Goal: Task Accomplishment & Management: Use online tool/utility

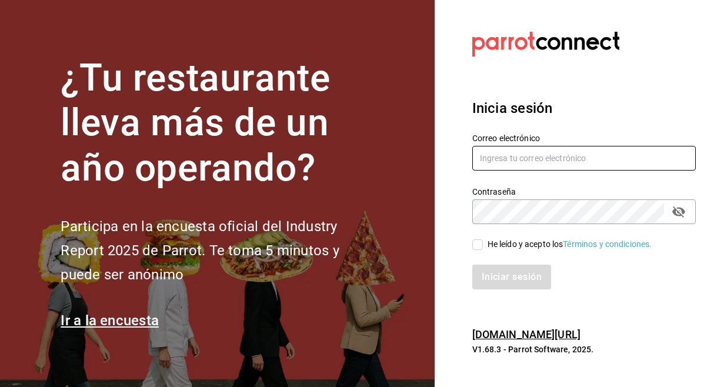
type input "[PERSON_NAME][EMAIL_ADDRESS][PERSON_NAME][DOMAIN_NAME]"
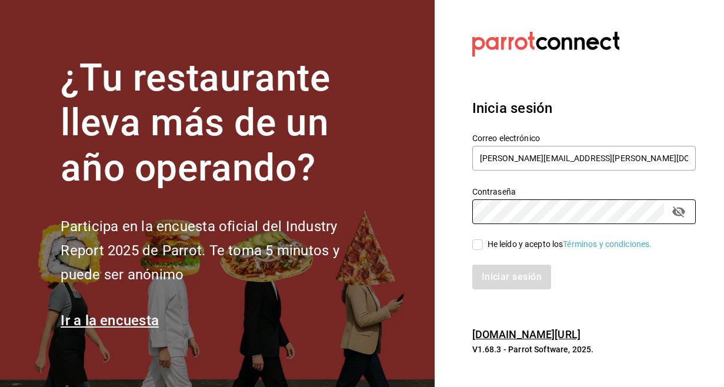
click at [480, 241] on input "He leído y acepto los Términos y condiciones." at bounding box center [477, 244] width 11 height 11
checkbox input "true"
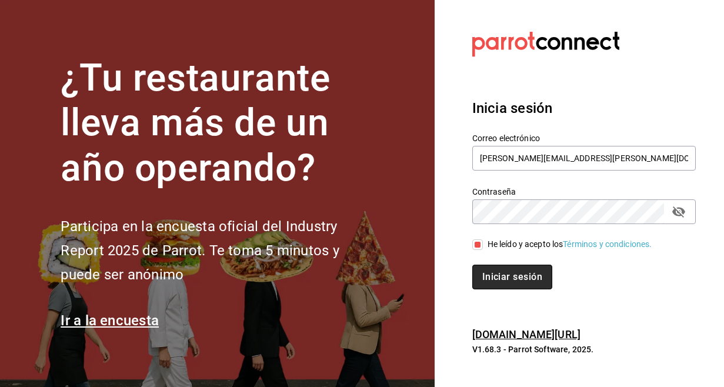
click at [489, 270] on button "Iniciar sesión" at bounding box center [512, 276] width 80 height 25
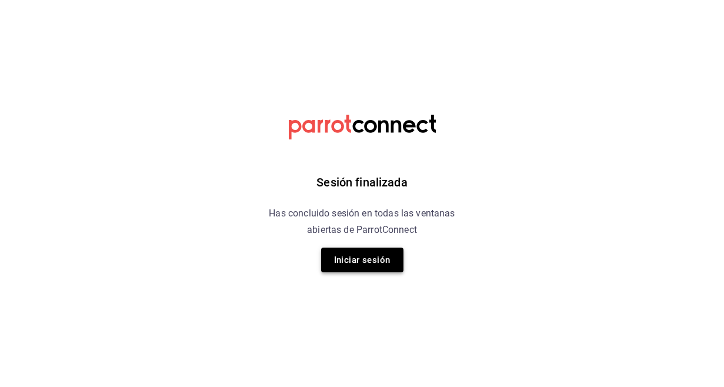
click at [354, 255] on button "Iniciar sesión" at bounding box center [362, 259] width 82 height 25
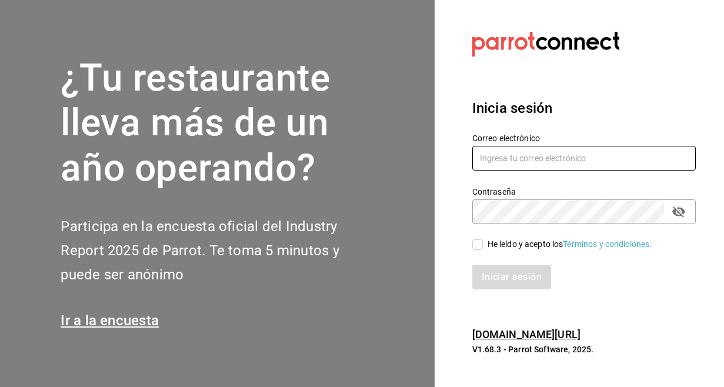
type input "[PERSON_NAME][EMAIL_ADDRESS][PERSON_NAME][DOMAIN_NAME]"
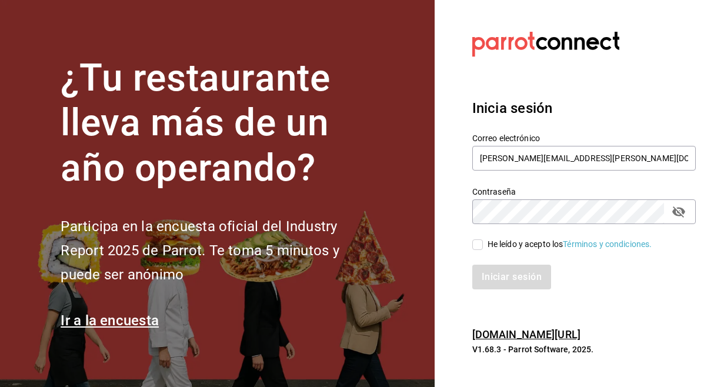
click at [479, 242] on input "He leído y acepto los Términos y condiciones." at bounding box center [477, 244] width 11 height 11
checkbox input "true"
click at [521, 278] on button "Iniciar sesión" at bounding box center [512, 276] width 80 height 25
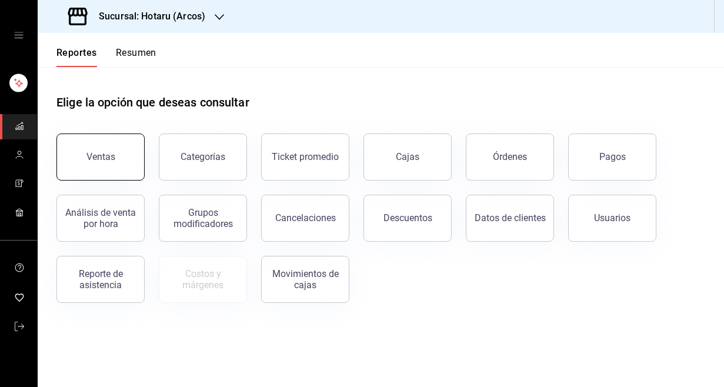
click at [79, 169] on button "Ventas" at bounding box center [100, 156] width 88 height 47
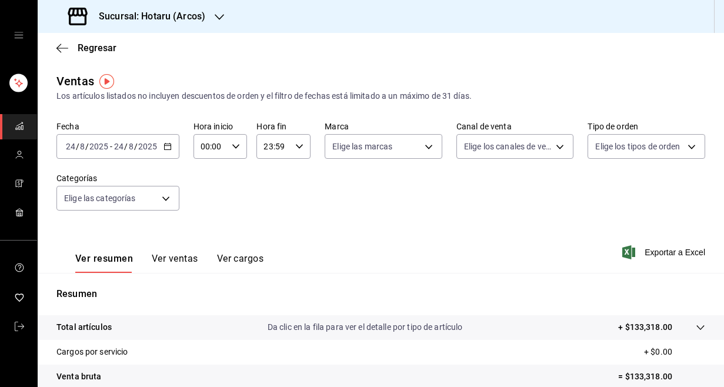
click at [169, 146] on icon "button" at bounding box center [167, 146] width 8 height 8
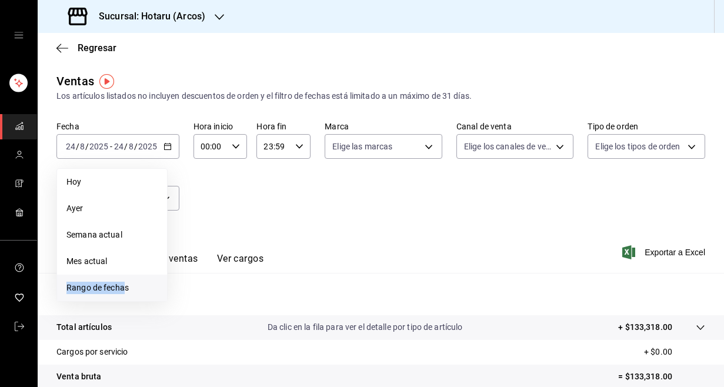
click at [124, 282] on li "Rango de fechas" at bounding box center [112, 287] width 110 height 26
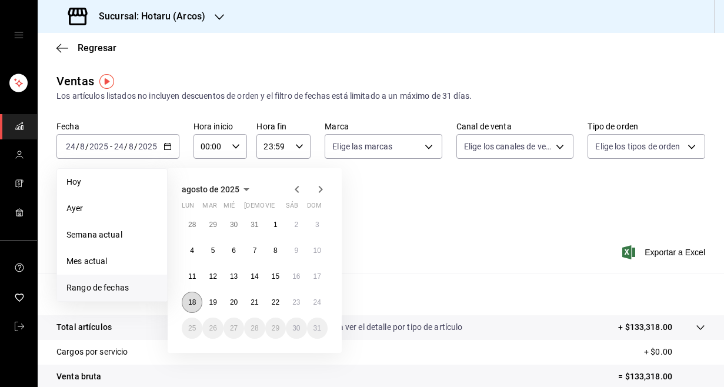
click at [189, 307] on button "18" at bounding box center [192, 302] width 21 height 21
click at [310, 298] on button "24" at bounding box center [317, 302] width 21 height 21
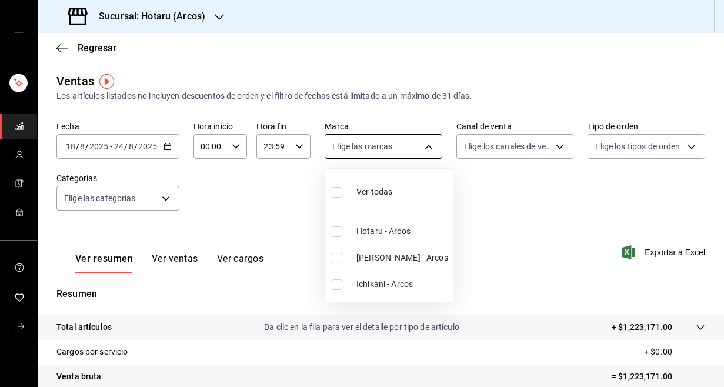
click at [432, 143] on body "Sucursal: Hotaru (Arcos) Regresar Ventas Los artículos listados no incluyen des…" at bounding box center [362, 193] width 724 height 387
click at [341, 256] on input "checkbox" at bounding box center [337, 258] width 11 height 11
checkbox input "true"
type input "22e90613-d08a-4757-a76e-a905fd2e086b"
click at [518, 224] on div at bounding box center [362, 193] width 724 height 387
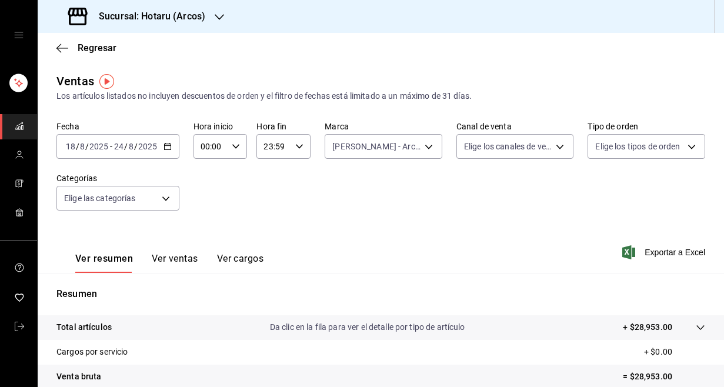
click at [240, 148] on div "00:00 Hora inicio" at bounding box center [220, 146] width 54 height 25
click at [206, 228] on button "05" at bounding box center [206, 218] width 22 height 24
type input "05:00"
click at [369, 202] on div at bounding box center [362, 193] width 724 height 387
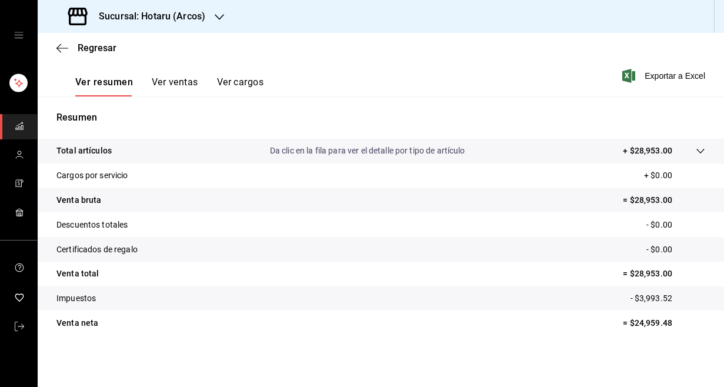
scroll to position [176, 0]
click at [61, 46] on icon "button" at bounding box center [62, 48] width 12 height 11
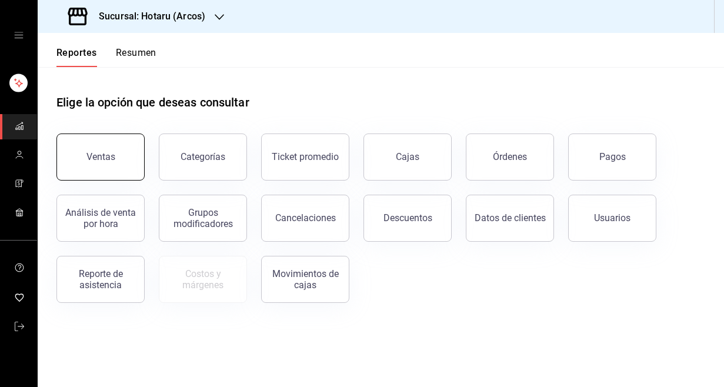
click at [106, 158] on div "Ventas" at bounding box center [100, 156] width 29 height 11
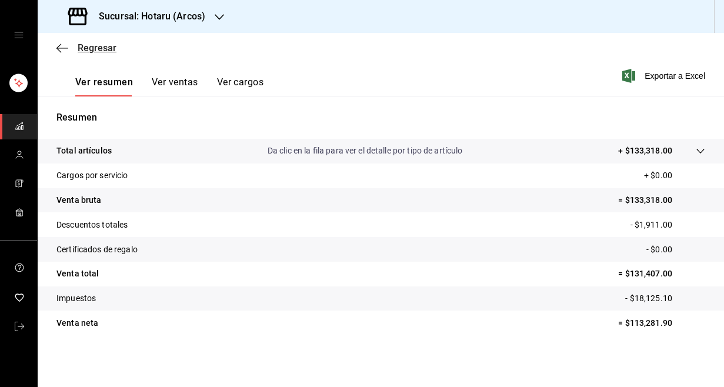
click at [62, 49] on icon "button" at bounding box center [62, 48] width 12 height 11
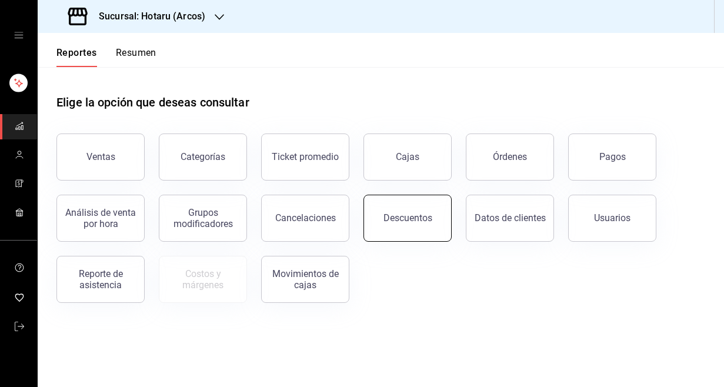
click at [389, 212] on button "Descuentos" at bounding box center [407, 218] width 88 height 47
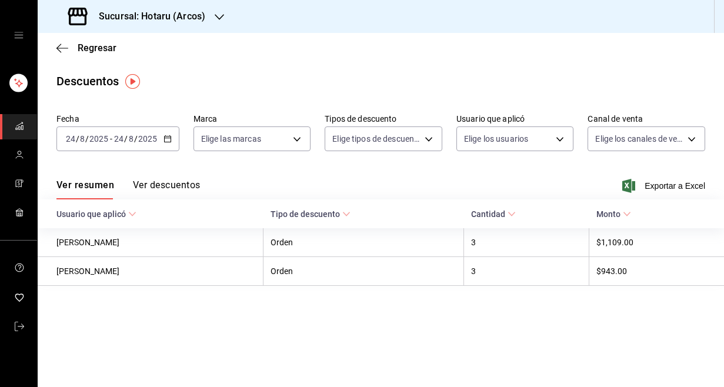
click at [170, 138] on \(Stroke\) "button" at bounding box center [167, 138] width 6 height 1
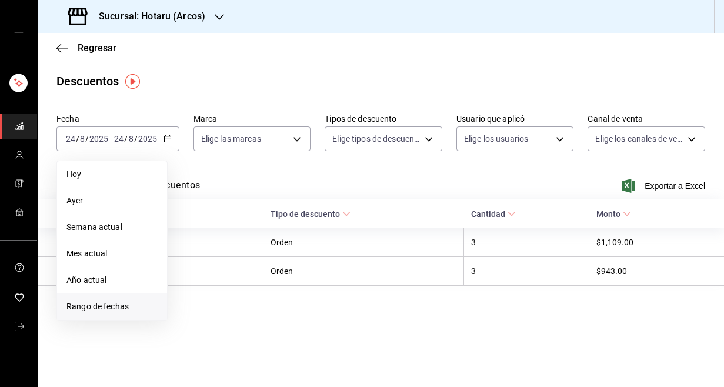
click at [100, 303] on span "Rango de fechas" at bounding box center [111, 306] width 91 height 12
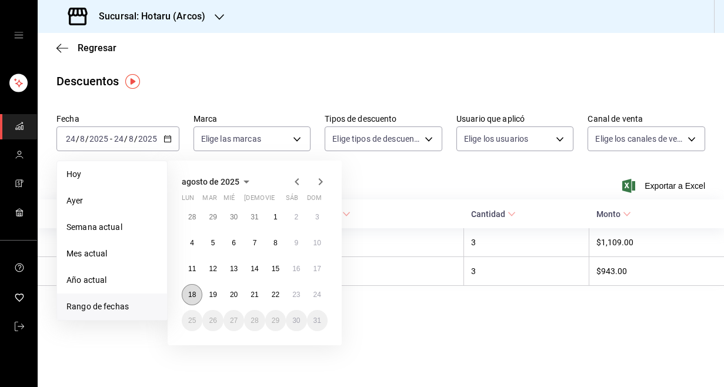
click at [190, 295] on abbr "18" at bounding box center [192, 294] width 8 height 8
click at [193, 296] on abbr "18" at bounding box center [192, 294] width 8 height 8
click at [319, 293] on abbr "24" at bounding box center [317, 294] width 8 height 8
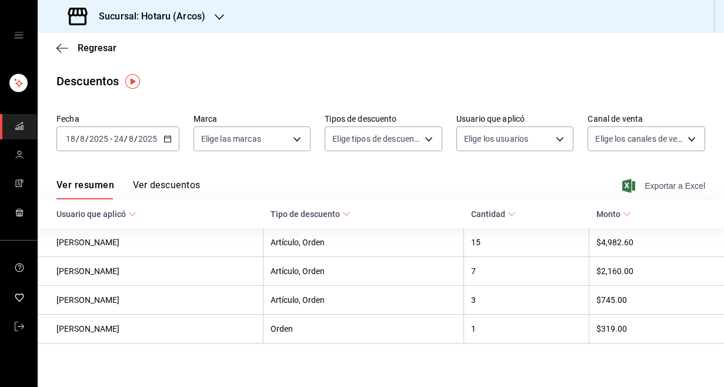
click at [661, 185] on span "Exportar a Excel" at bounding box center [664, 186] width 81 height 14
click at [65, 52] on icon "button" at bounding box center [62, 48] width 12 height 11
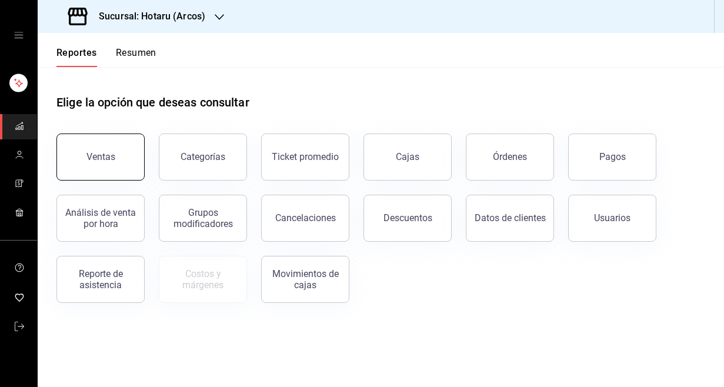
click at [107, 153] on div "Ventas" at bounding box center [100, 156] width 29 height 11
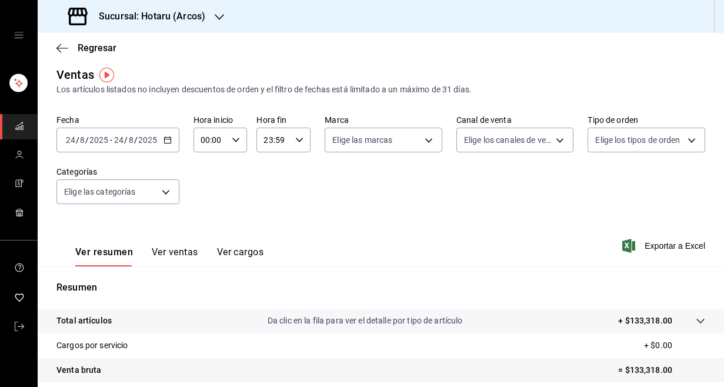
scroll to position [8, 0]
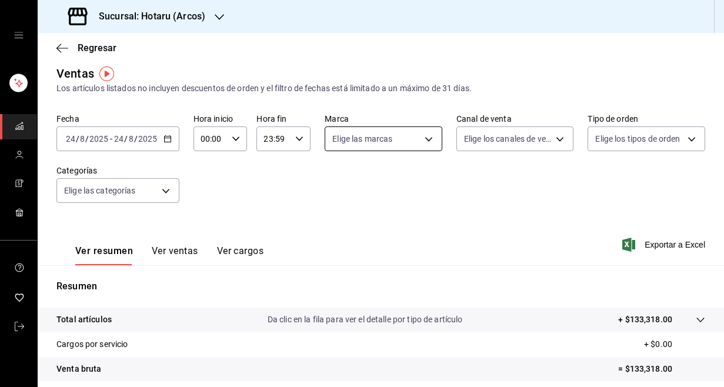
click at [429, 135] on body "Sucursal: Hotaru (Arcos) Regresar Ventas Los artículos listados no incluyen des…" at bounding box center [362, 193] width 724 height 387
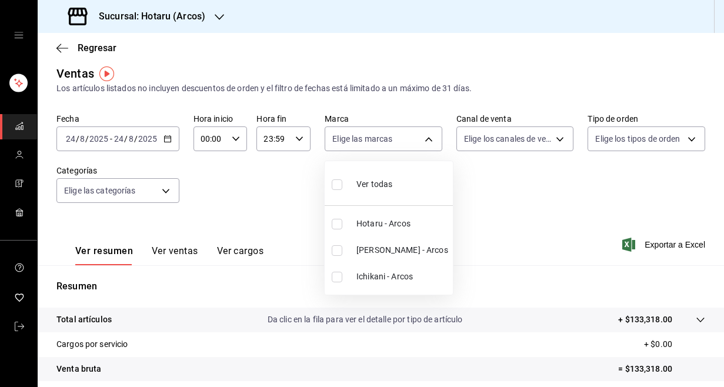
click at [337, 250] on input "checkbox" at bounding box center [337, 250] width 11 height 11
checkbox input "true"
type input "22e90613-d08a-4757-a76e-a905fd2e086b"
click at [521, 206] on div at bounding box center [362, 193] width 724 height 387
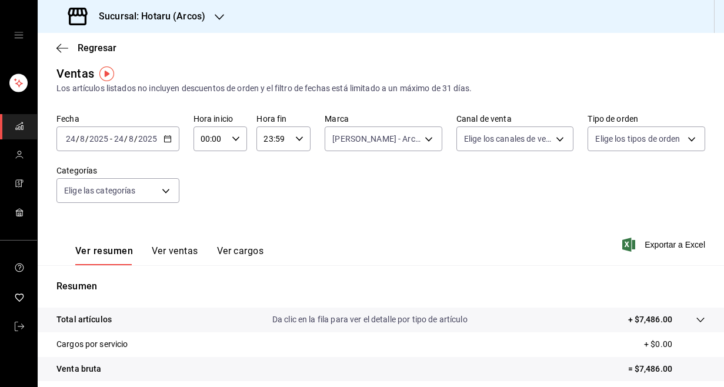
click at [168, 138] on icon "button" at bounding box center [167, 139] width 8 height 8
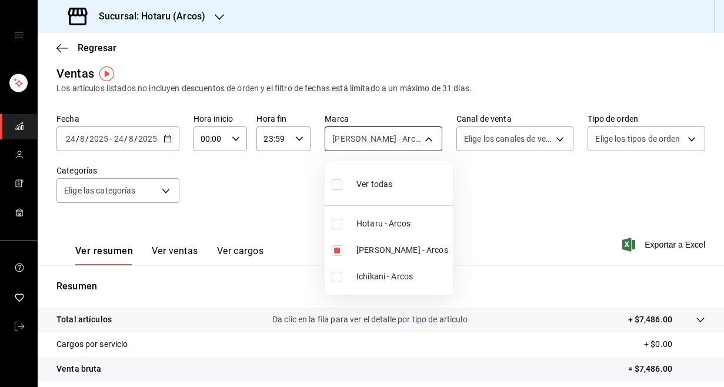
click at [428, 139] on body "Sucursal: Hotaru (Arcos) Regresar Ventas Los artículos listados no incluyen des…" at bounding box center [362, 193] width 724 height 387
click at [341, 183] on input "checkbox" at bounding box center [337, 184] width 11 height 11
checkbox input "true"
type input "63fd3758-a1b5-4c03-9065-df3279ac1636,22e90613-d08a-4757-a76e-a905fd2e086b,00e97…"
checkbox input "true"
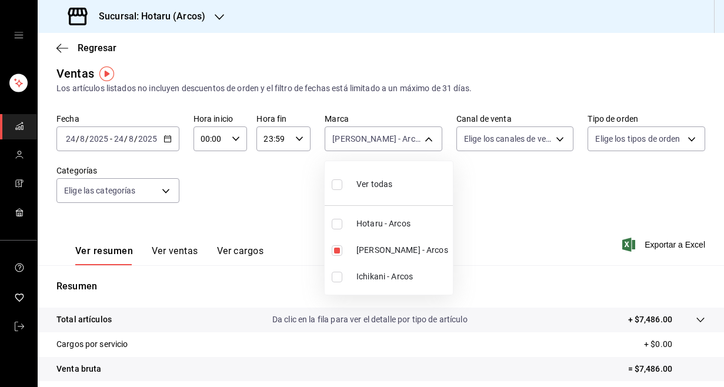
checkbox input "true"
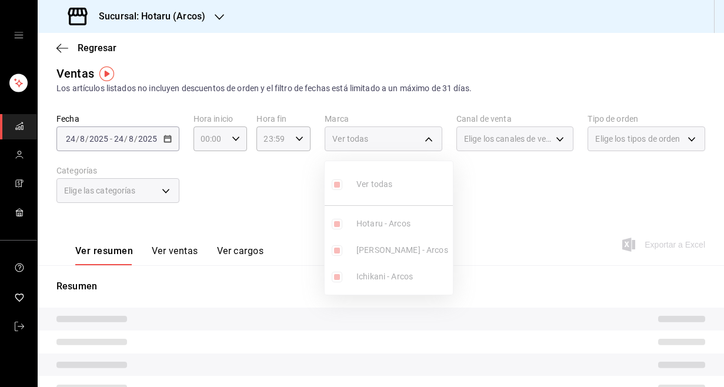
click at [341, 183] on ul "Ver todas Hotaru - [PERSON_NAME] - Arcos Ichikani - Arcos" at bounding box center [388, 227] width 128 height 133
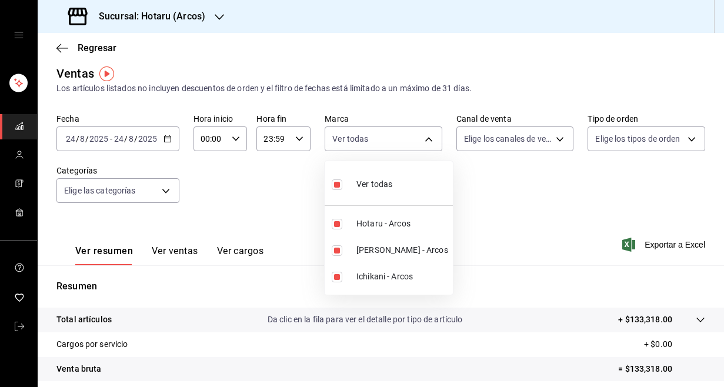
click at [341, 182] on input "checkbox" at bounding box center [337, 184] width 11 height 11
checkbox input "false"
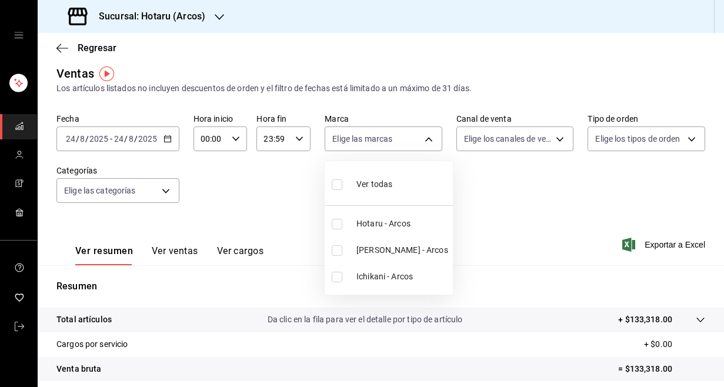
click at [491, 186] on div at bounding box center [362, 193] width 724 height 387
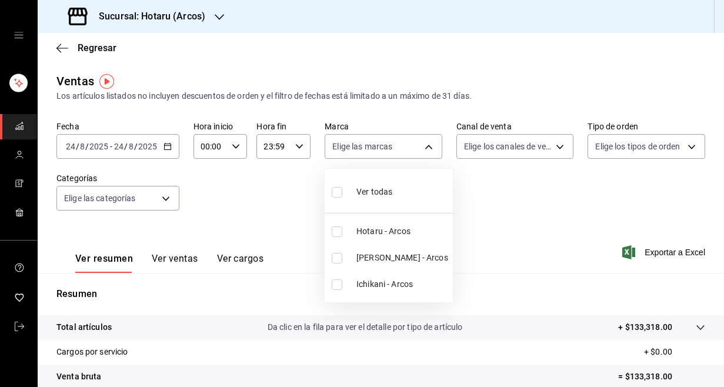
click at [427, 142] on body "Sucursal: Hotaru (Arcos) Regresar Ventas Los artículos listados no incluyen des…" at bounding box center [362, 193] width 724 height 387
click at [339, 255] on input "checkbox" at bounding box center [337, 258] width 11 height 11
checkbox input "true"
type input "22e90613-d08a-4757-a76e-a905fd2e086b"
click at [527, 213] on div at bounding box center [362, 193] width 724 height 387
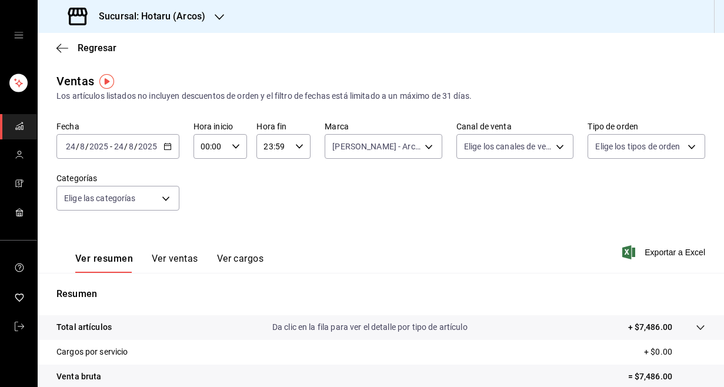
click at [165, 148] on icon "button" at bounding box center [167, 146] width 8 height 8
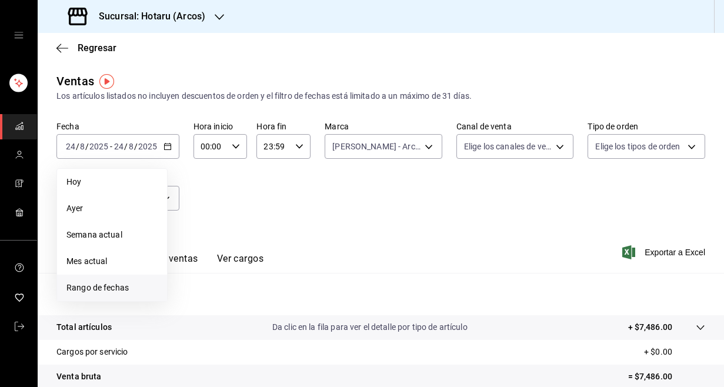
click at [83, 296] on li "Rango de fechas" at bounding box center [112, 287] width 110 height 26
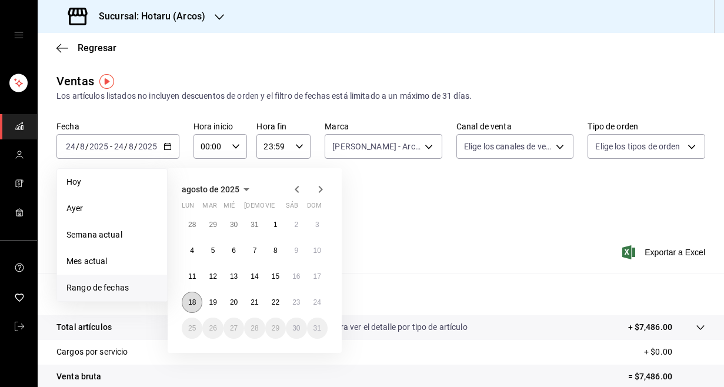
click at [196, 300] on button "18" at bounding box center [192, 302] width 21 height 21
click at [311, 301] on button "24" at bounding box center [317, 302] width 21 height 21
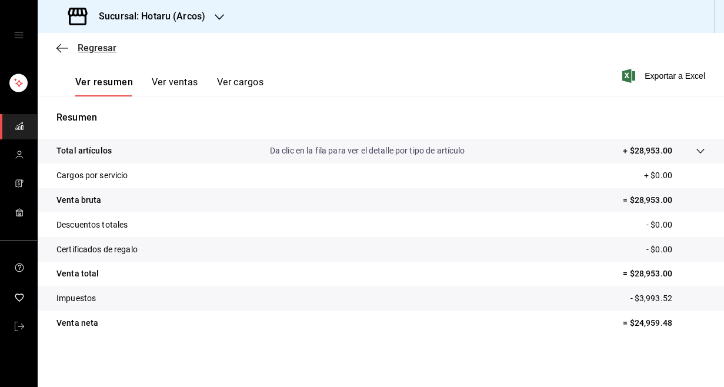
click at [58, 47] on icon "button" at bounding box center [62, 48] width 12 height 11
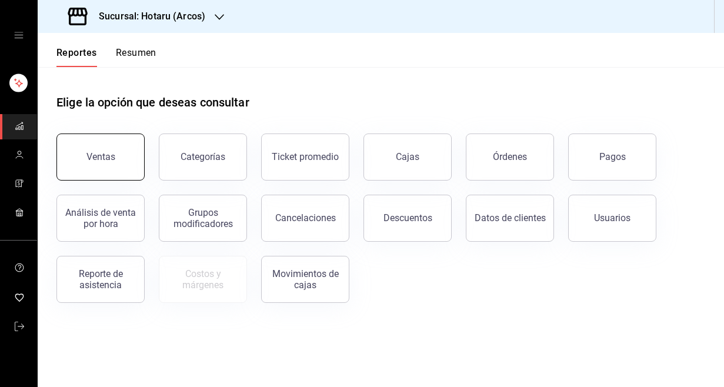
click at [107, 151] on button "Ventas" at bounding box center [100, 156] width 88 height 47
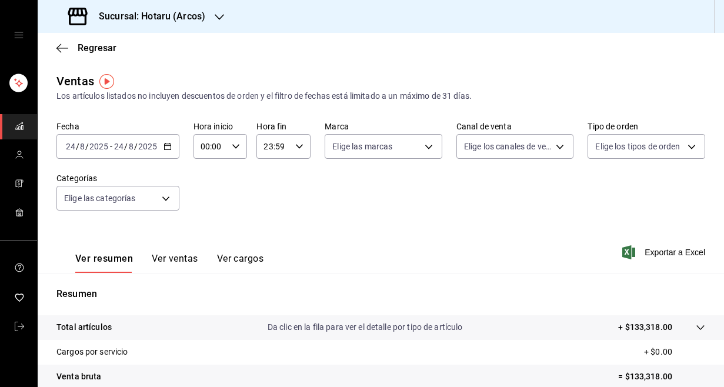
click at [164, 149] on \(Stroke\) "button" at bounding box center [167, 146] width 7 height 6
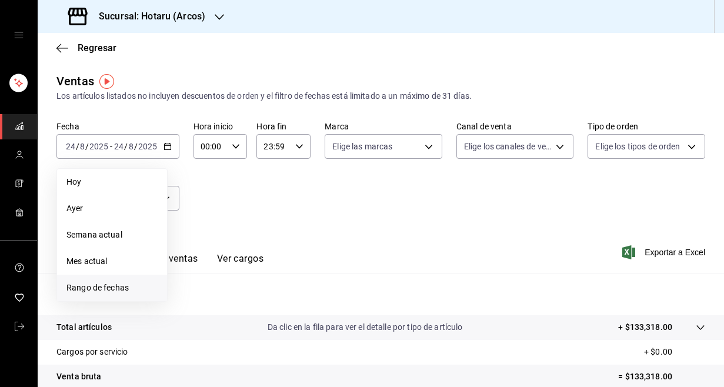
click at [91, 283] on span "Rango de fechas" at bounding box center [111, 288] width 91 height 12
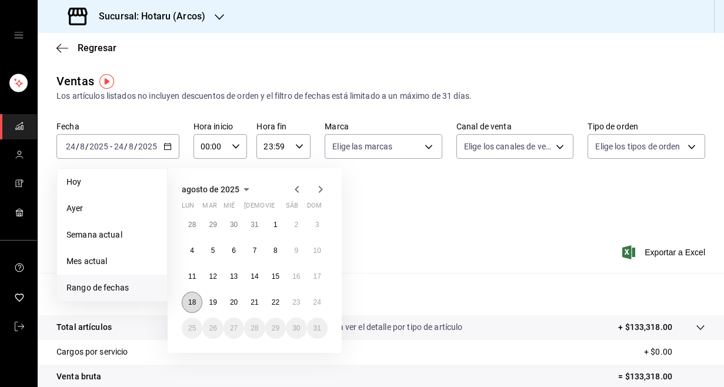
click at [192, 294] on button "18" at bounding box center [192, 302] width 21 height 21
click at [313, 303] on abbr "24" at bounding box center [317, 302] width 8 height 8
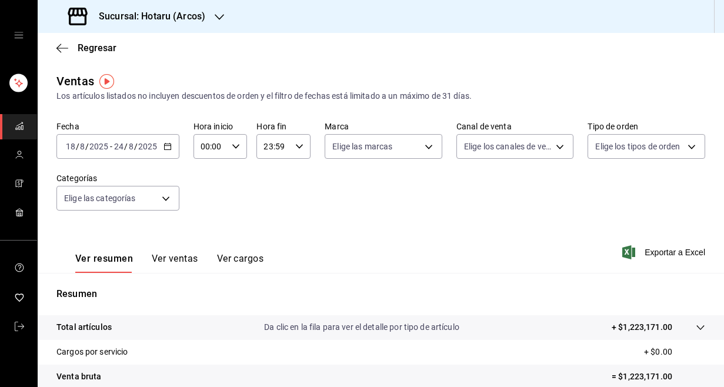
click at [238, 145] on icon "button" at bounding box center [236, 146] width 8 height 8
click at [213, 226] on button "05" at bounding box center [206, 220] width 22 height 24
type input "05:00"
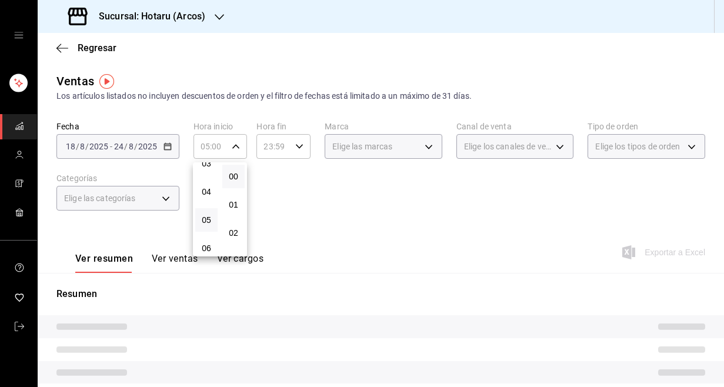
click at [434, 216] on div at bounding box center [362, 193] width 724 height 387
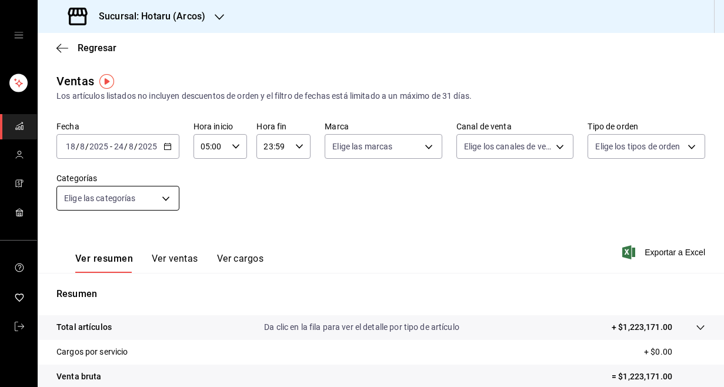
click at [170, 202] on body "Sucursal: Hotaru (Arcos) Regresar Ventas Los artículos listados no incluyen des…" at bounding box center [362, 193] width 724 height 387
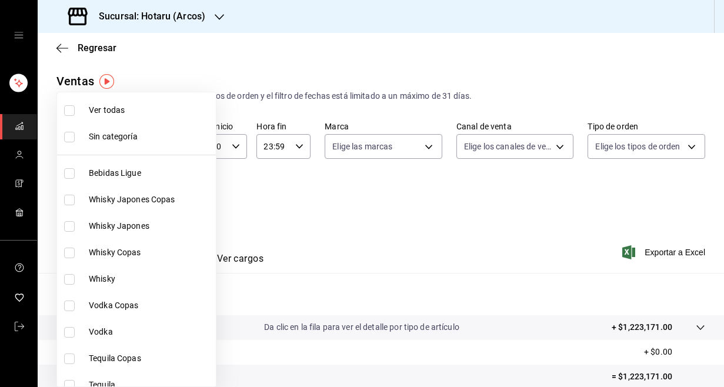
click at [76, 197] on label at bounding box center [71, 200] width 15 height 11
click at [75, 197] on input "checkbox" at bounding box center [69, 200] width 11 height 11
checkbox input "false"
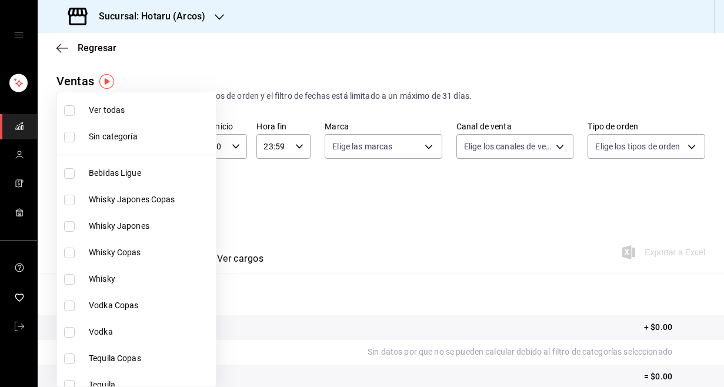
click at [71, 199] on input "checkbox" at bounding box center [69, 200] width 11 height 11
checkbox input "true"
click at [99, 231] on span "Whisky Japones" at bounding box center [150, 226] width 122 height 12
type input "98c40ba0-5fcc-40b0-ad47-58e6283fb45d,d8773d16-2072-441c-95fd-b29cd841ad99"
checkbox input "true"
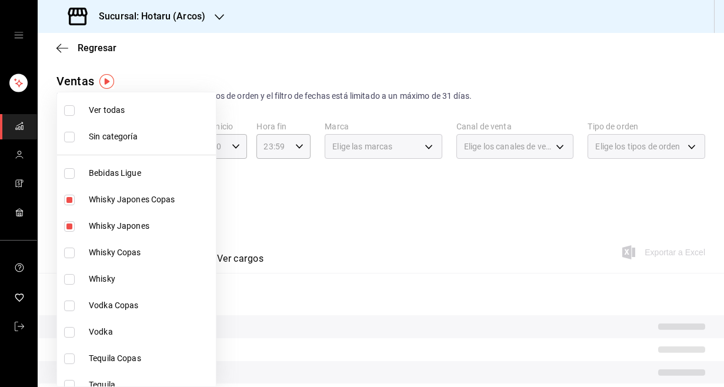
click at [103, 259] on li "Whisky Copas" at bounding box center [136, 252] width 159 height 26
type input "98c40ba0-5fcc-40b0-ad47-58e6283fb45d,d8773d16-2072-441c-95fd-b29cd841ad99,12869…"
checkbox input "true"
click at [102, 282] on span "Whisky" at bounding box center [150, 279] width 122 height 12
type input "98c40ba0-5fcc-40b0-ad47-58e6283fb45d,d8773d16-2072-441c-95fd-b29cd841ad99,12869…"
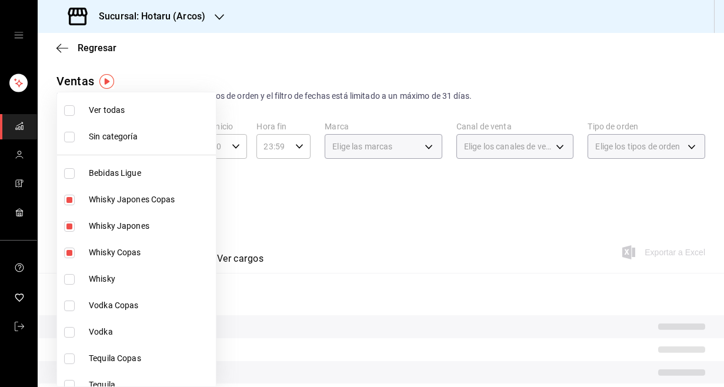
checkbox input "true"
click at [102, 300] on span "Vodka Copas" at bounding box center [150, 305] width 122 height 12
type input "98c40ba0-5fcc-40b0-ad47-58e6283fb45d,d8773d16-2072-441c-95fd-b29cd841ad99,12869…"
checkbox input "true"
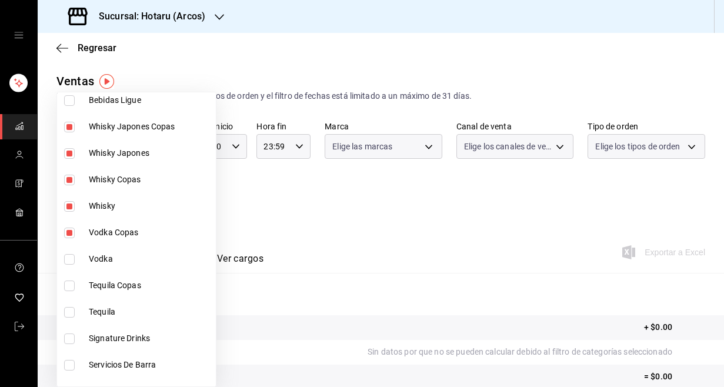
scroll to position [83, 0]
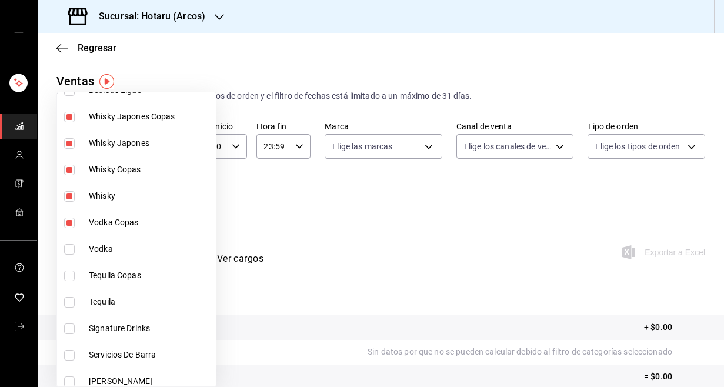
click at [111, 247] on span "Vodka" at bounding box center [150, 249] width 122 height 12
type input "98c40ba0-5fcc-40b0-ad47-58e6283fb45d,d8773d16-2072-441c-95fd-b29cd841ad99,12869…"
checkbox input "true"
click at [115, 269] on li "Tequila Copas" at bounding box center [136, 275] width 159 height 26
type input "98c40ba0-5fcc-40b0-ad47-58e6283fb45d,d8773d16-2072-441c-95fd-b29cd841ad99,12869…"
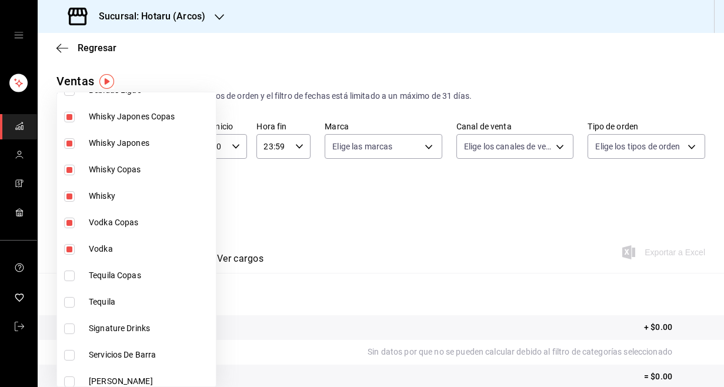
checkbox input "true"
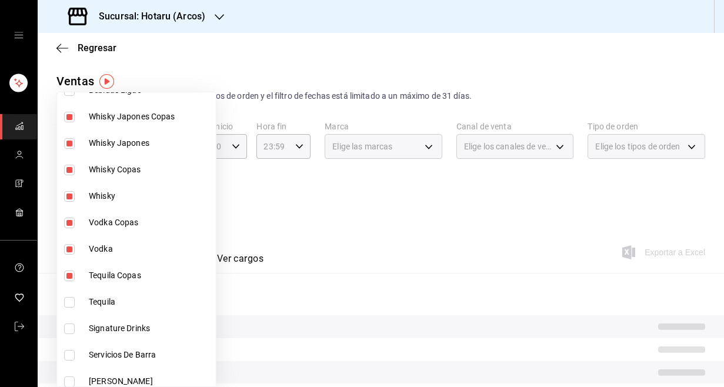
click at [113, 304] on span "Tequila" at bounding box center [150, 302] width 122 height 12
type input "98c40ba0-5fcc-40b0-ad47-58e6283fb45d,d8773d16-2072-441c-95fd-b29cd841ad99,12869…"
checkbox input "true"
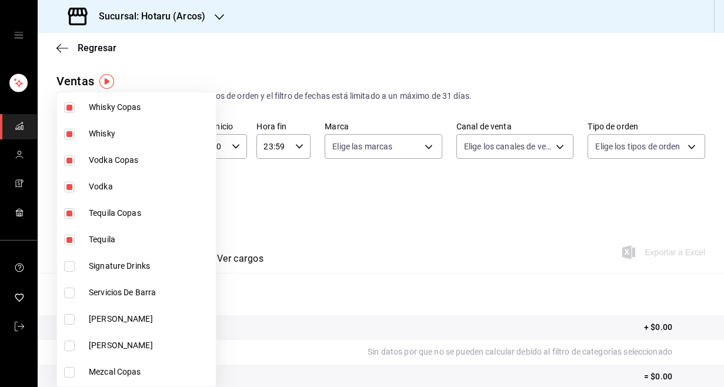
click at [124, 256] on li "Signature Drinks" at bounding box center [136, 266] width 159 height 26
type input "98c40ba0-5fcc-40b0-ad47-58e6283fb45d,d8773d16-2072-441c-95fd-b29cd841ad99,12869…"
checkbox input "true"
click at [125, 299] on li "Servicios De Barra" at bounding box center [136, 292] width 159 height 26
type input "98c40ba0-5fcc-40b0-ad47-58e6283fb45d,d8773d16-2072-441c-95fd-b29cd841ad99,12869…"
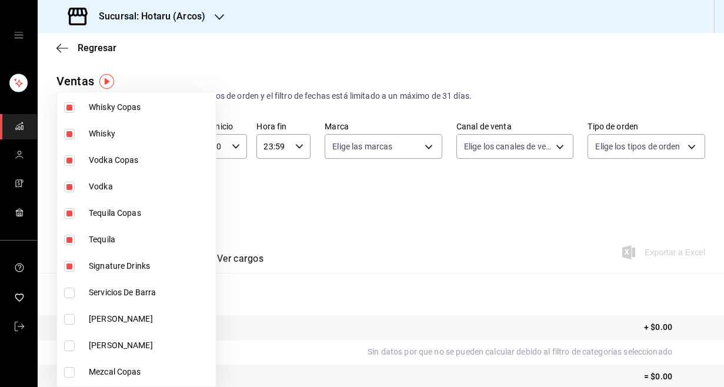
checkbox input "true"
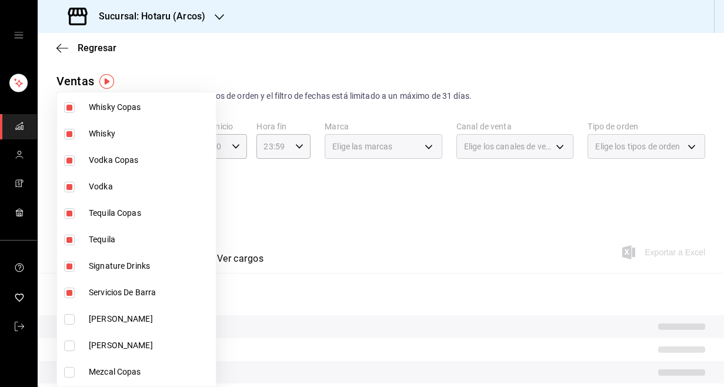
click at [120, 326] on li "[PERSON_NAME]" at bounding box center [136, 319] width 159 height 26
type input "98c40ba0-5fcc-40b0-ad47-58e6283fb45d,d8773d16-2072-441c-95fd-b29cd841ad99,12869…"
checkbox input "true"
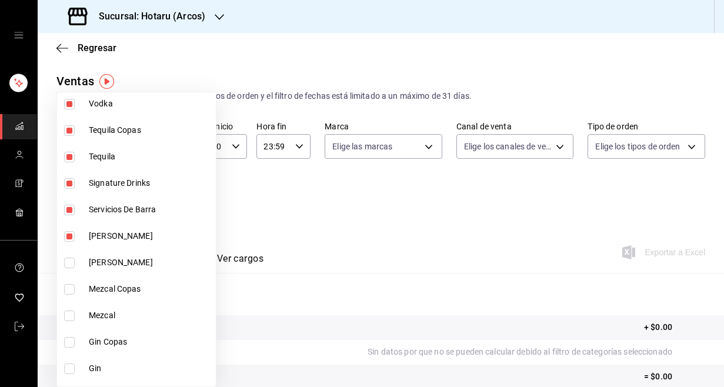
scroll to position [229, 0]
click at [126, 259] on span "[PERSON_NAME]" at bounding box center [150, 262] width 122 height 12
type input "98c40ba0-5fcc-40b0-ad47-58e6283fb45d,d8773d16-2072-441c-95fd-b29cd841ad99,12869…"
checkbox input "true"
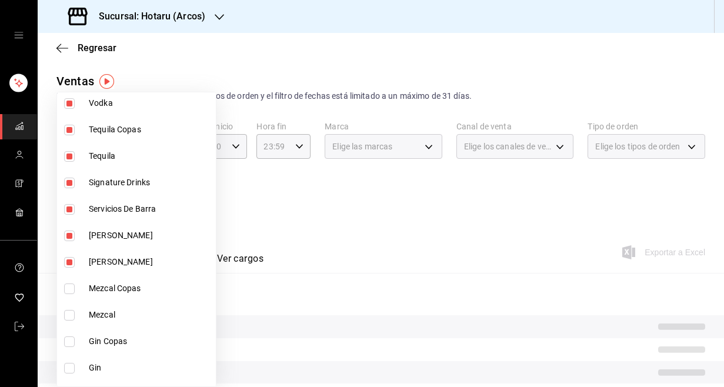
click at [129, 286] on span "Mezcal Copas" at bounding box center [150, 288] width 122 height 12
type input "98c40ba0-5fcc-40b0-ad47-58e6283fb45d,d8773d16-2072-441c-95fd-b29cd841ad99,12869…"
checkbox input "true"
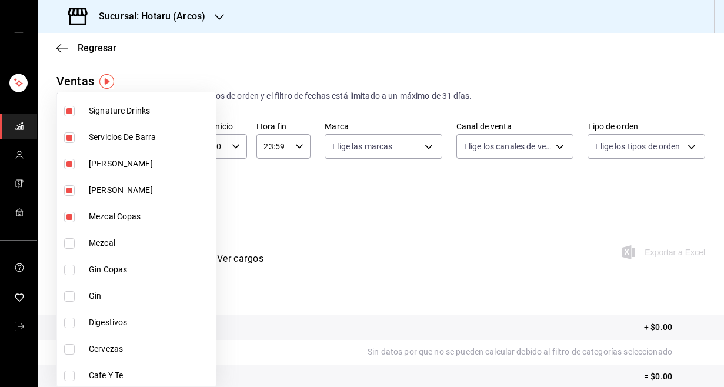
scroll to position [299, 0]
click at [128, 245] on span "Mezcal" at bounding box center [150, 245] width 122 height 12
type input "98c40ba0-5fcc-40b0-ad47-58e6283fb45d,d8773d16-2072-441c-95fd-b29cd841ad99,12869…"
checkbox input "true"
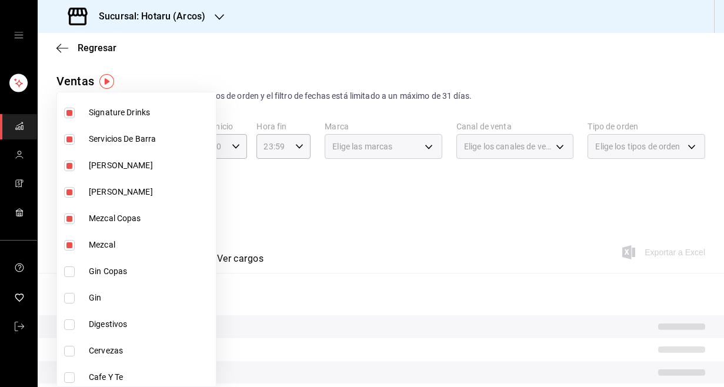
click at [131, 267] on span "Gin Copas" at bounding box center [150, 271] width 122 height 12
type input "98c40ba0-5fcc-40b0-ad47-58e6283fb45d,d8773d16-2072-441c-95fd-b29cd841ad99,12869…"
checkbox input "true"
click at [128, 296] on span "Gin" at bounding box center [150, 298] width 122 height 12
type input "98c40ba0-5fcc-40b0-ad47-58e6283fb45d,d8773d16-2072-441c-95fd-b29cd841ad99,12869…"
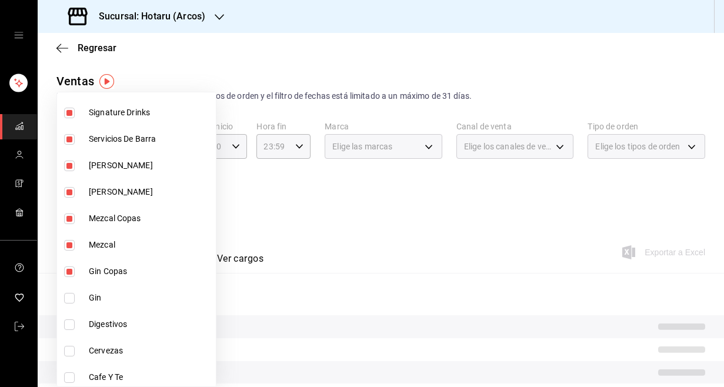
checkbox input "true"
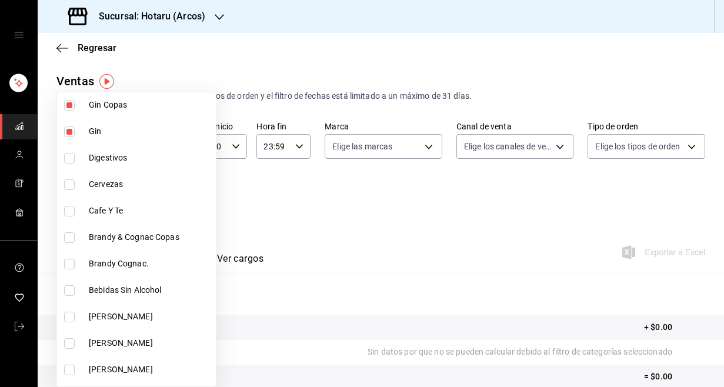
scroll to position [483, 0]
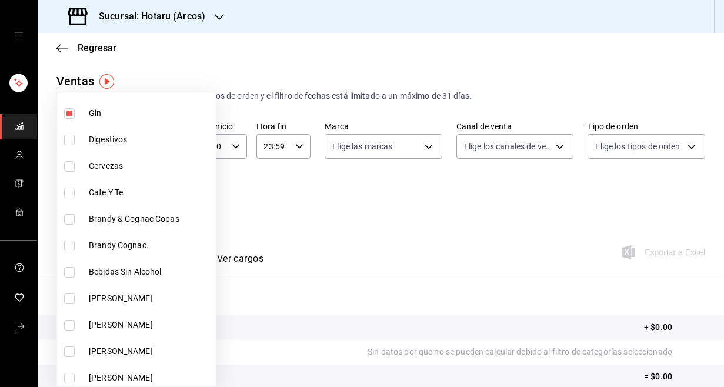
click at [131, 225] on li "Brandy & Cognac Copas" at bounding box center [136, 219] width 159 height 26
type input "98c40ba0-5fcc-40b0-ad47-58e6283fb45d,d8773d16-2072-441c-95fd-b29cd841ad99,12869…"
checkbox input "true"
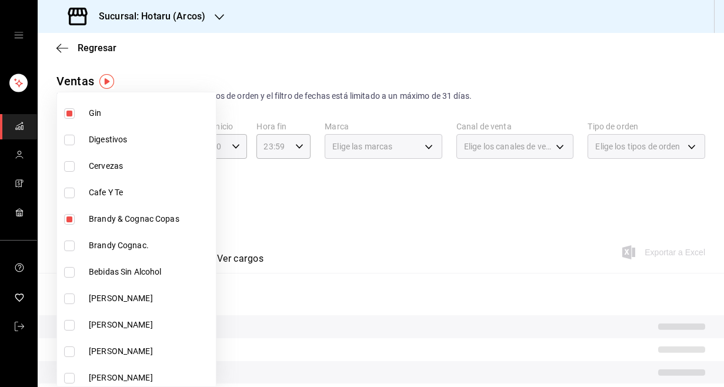
click at [130, 245] on span "Brandy Cognac." at bounding box center [150, 245] width 122 height 12
type input "98c40ba0-5fcc-40b0-ad47-58e6283fb45d,d8773d16-2072-441c-95fd-b29cd841ad99,12869…"
checkbox input "true"
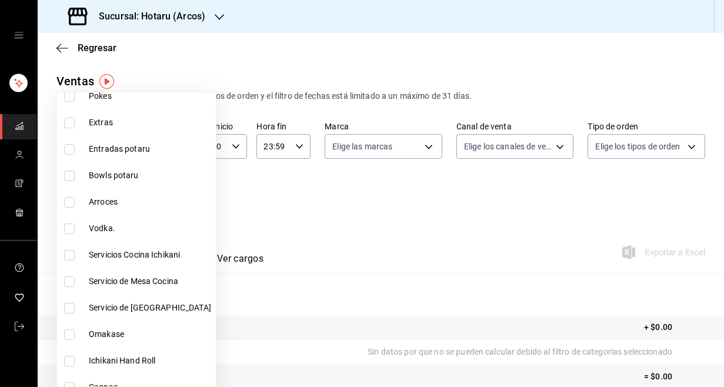
scroll to position [985, 0]
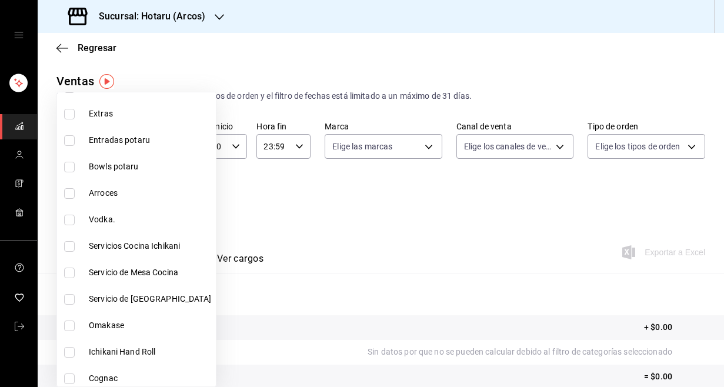
click at [112, 217] on span "Vodka." at bounding box center [150, 219] width 122 height 12
type input "98c40ba0-5fcc-40b0-ad47-58e6283fb45d,d8773d16-2072-441c-95fd-b29cd841ad99,12869…"
checkbox input "true"
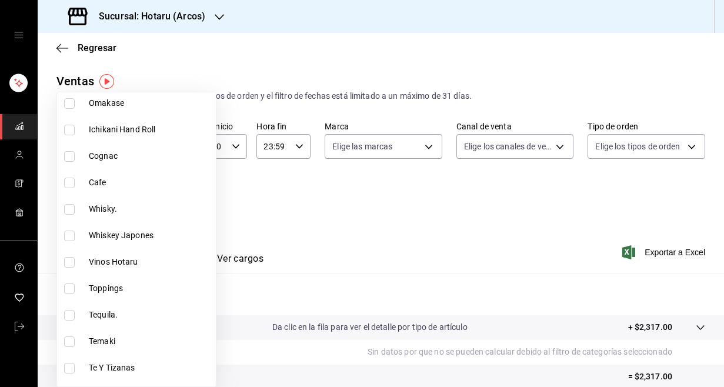
scroll to position [1209, 0]
click at [107, 199] on li "Whisky." at bounding box center [136, 207] width 159 height 26
type input "98c40ba0-5fcc-40b0-ad47-58e6283fb45d,d8773d16-2072-441c-95fd-b29cd841ad99,12869…"
checkbox input "true"
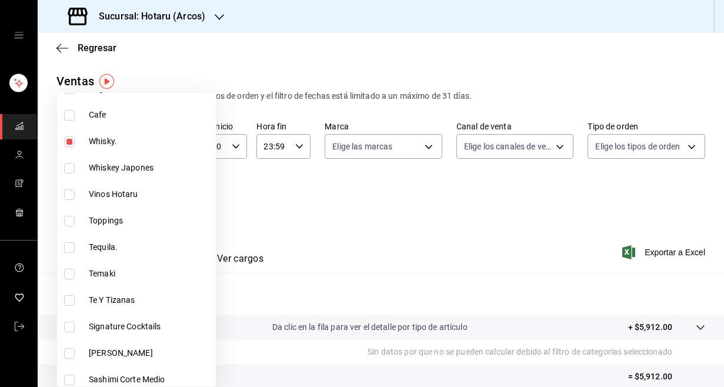
scroll to position [1275, 0]
click at [111, 161] on span "Whiskey Japones" at bounding box center [150, 167] width 122 height 12
type input "98c40ba0-5fcc-40b0-ad47-58e6283fb45d,d8773d16-2072-441c-95fd-b29cd841ad99,12869…"
checkbox input "true"
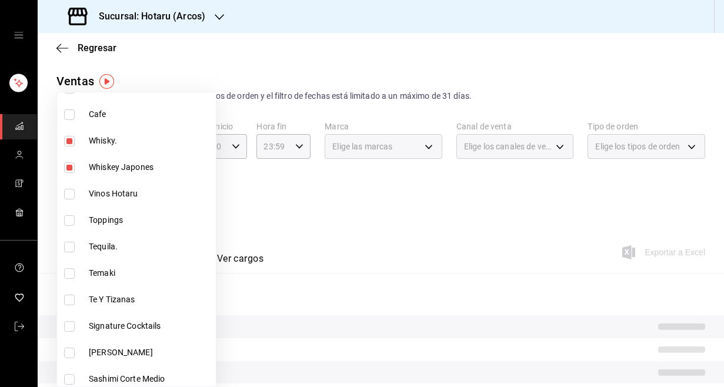
click at [111, 200] on li "Vinos Hotaru" at bounding box center [136, 193] width 159 height 26
type input "98c40ba0-5fcc-40b0-ad47-58e6283fb45d,d8773d16-2072-441c-95fd-b29cd841ad99,12869…"
checkbox input "true"
click at [111, 200] on li "Vinos Hotaru" at bounding box center [136, 193] width 159 height 26
type input "98c40ba0-5fcc-40b0-ad47-58e6283fb45d,d8773d16-2072-441c-95fd-b29cd841ad99,12869…"
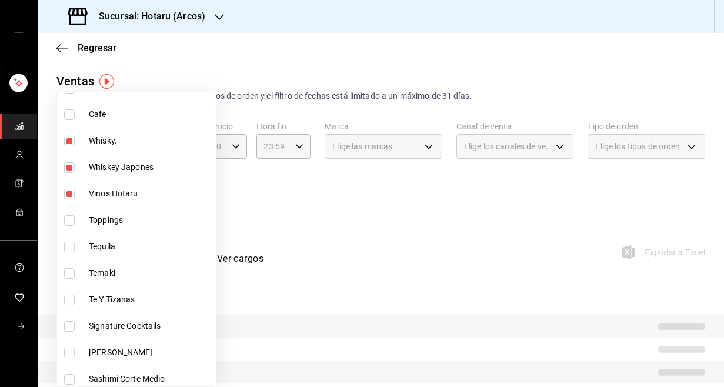
checkbox input "false"
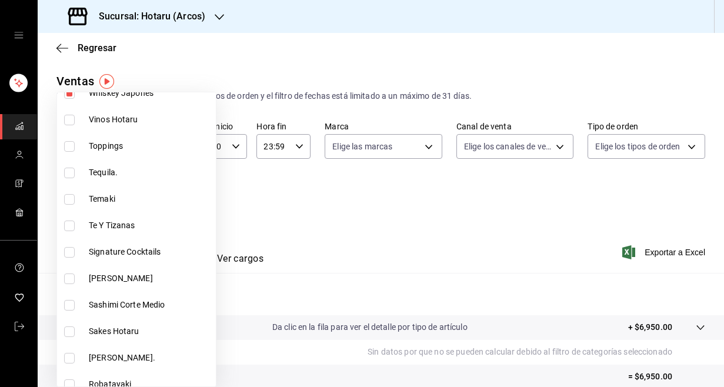
scroll to position [1355, 0]
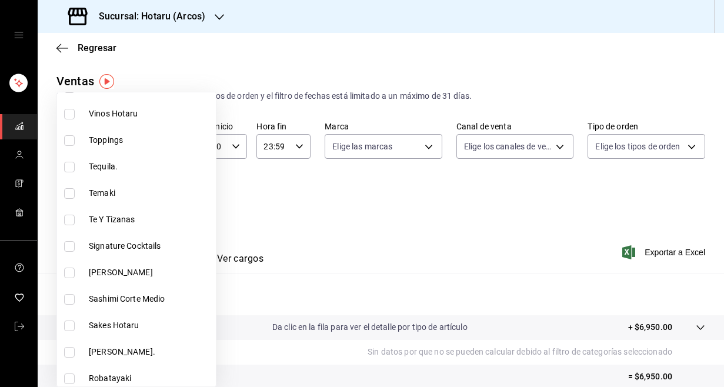
click at [108, 169] on span "Tequila." at bounding box center [150, 166] width 122 height 12
type input "98c40ba0-5fcc-40b0-ad47-58e6283fb45d,d8773d16-2072-441c-95fd-b29cd841ad99,12869…"
checkbox input "true"
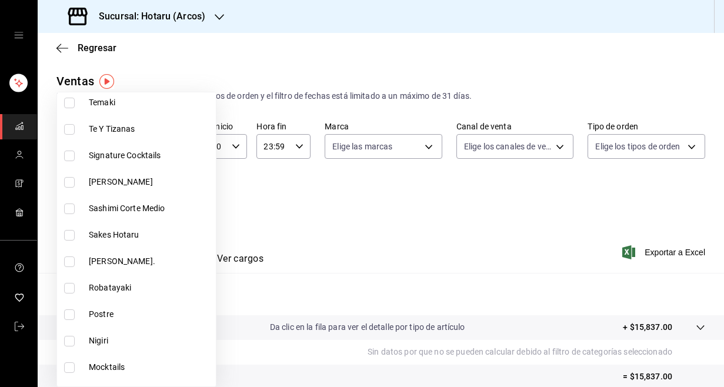
scroll to position [1449, 0]
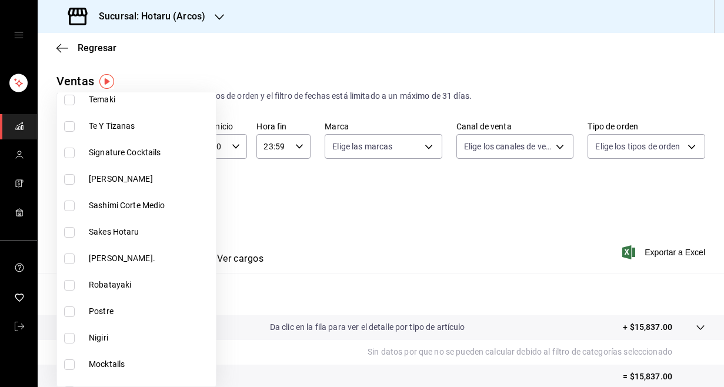
click at [111, 262] on span "[PERSON_NAME]." at bounding box center [150, 258] width 122 height 12
type input "98c40ba0-5fcc-40b0-ad47-58e6283fb45d,d8773d16-2072-441c-95fd-b29cd841ad99,12869…"
checkbox input "true"
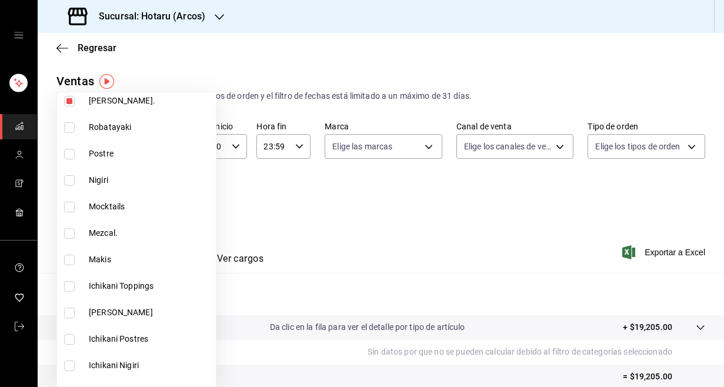
scroll to position [1612, 0]
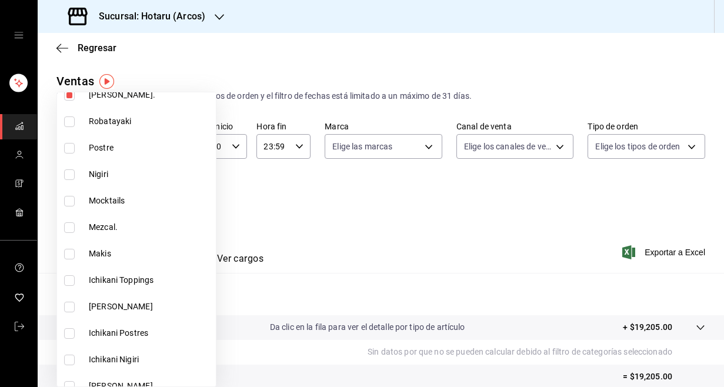
click at [111, 220] on li "Mezcal." at bounding box center [136, 227] width 159 height 26
type input "98c40ba0-5fcc-40b0-ad47-58e6283fb45d,d8773d16-2072-441c-95fd-b29cd841ad99,12869…"
checkbox input "true"
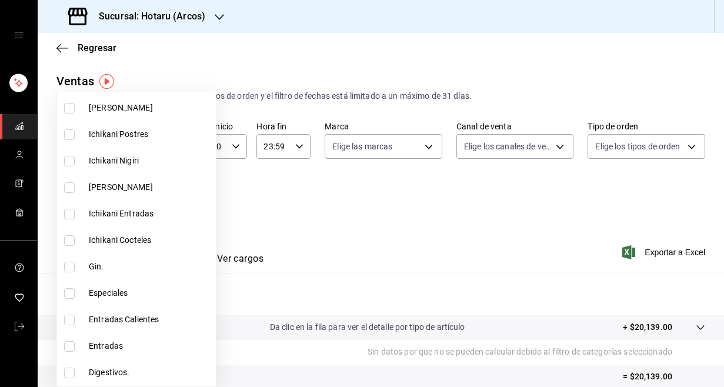
scroll to position [1821, 0]
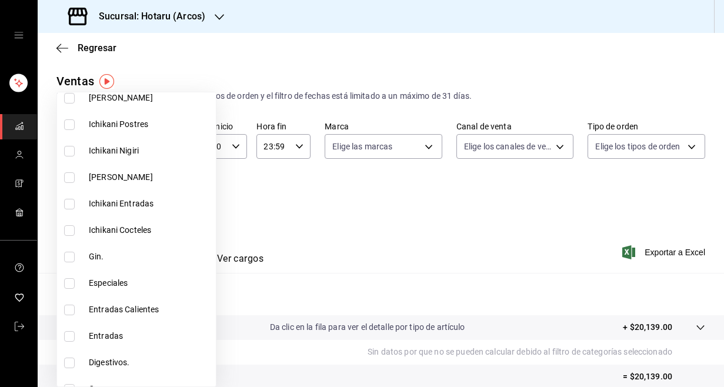
click at [112, 263] on li "Gin." at bounding box center [136, 256] width 159 height 26
type input "98c40ba0-5fcc-40b0-ad47-58e6283fb45d,d8773d16-2072-441c-95fd-b29cd841ad99,12869…"
checkbox input "true"
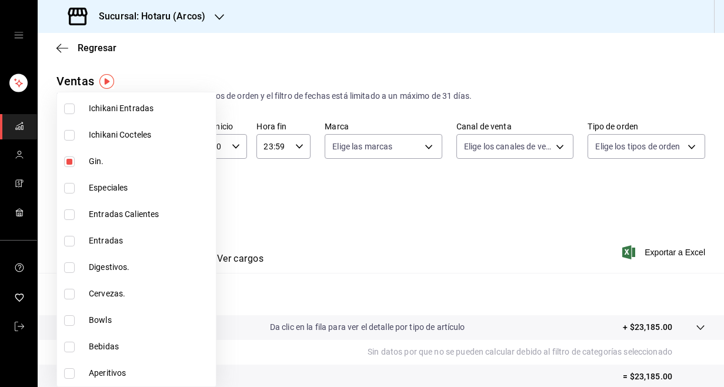
scroll to position [1916, 0]
click at [259, 202] on div at bounding box center [362, 193] width 724 height 387
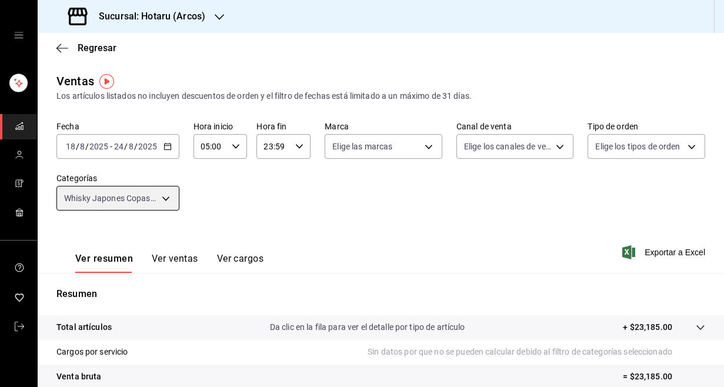
scroll to position [0, 0]
click at [169, 197] on body "Sucursal: Hotaru (Arcos) Regresar Ventas Los artículos listados no incluyen des…" at bounding box center [362, 193] width 724 height 387
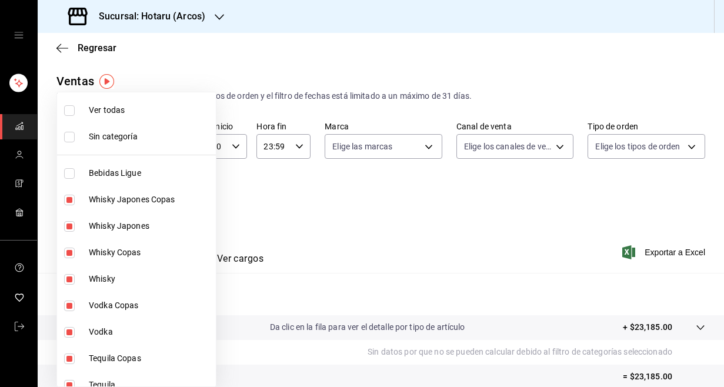
click at [71, 108] on input "checkbox" at bounding box center [69, 110] width 11 height 11
checkbox input "true"
type input "af0fa7ff-854a-4bfb-817f-8061951aea4b,98c40ba0-5fcc-40b0-ad47-58e6283fb45d,d8773…"
checkbox input "true"
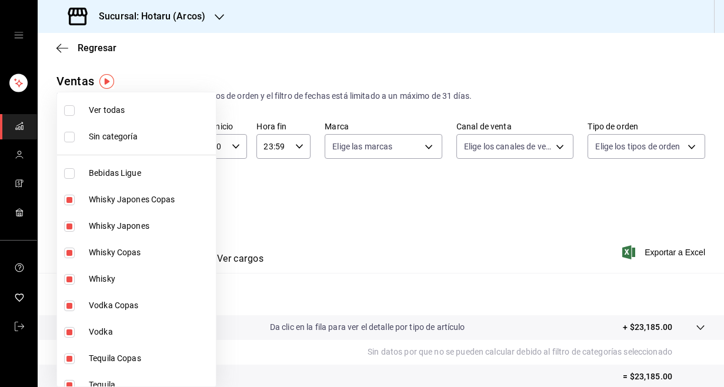
checkbox input "true"
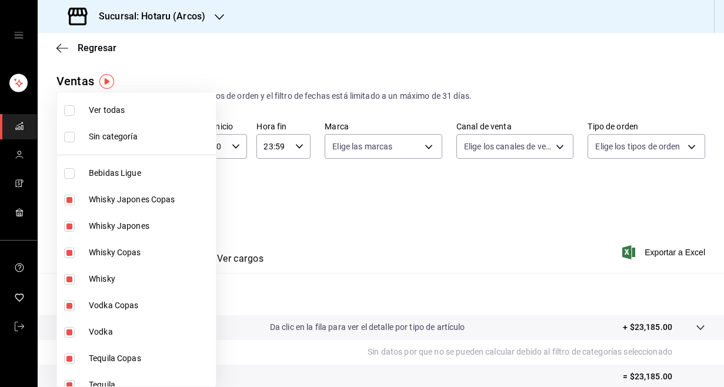
checkbox input "true"
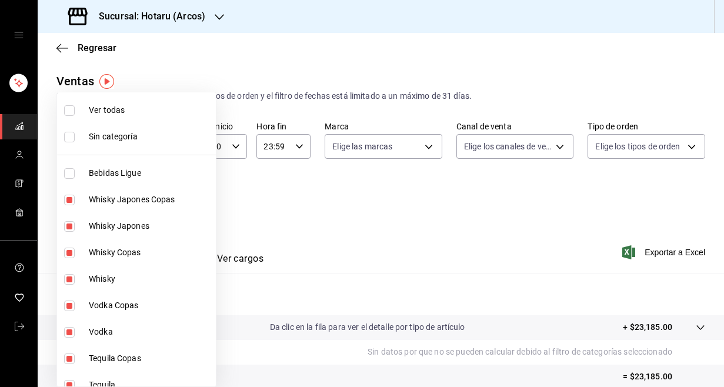
checkbox input "true"
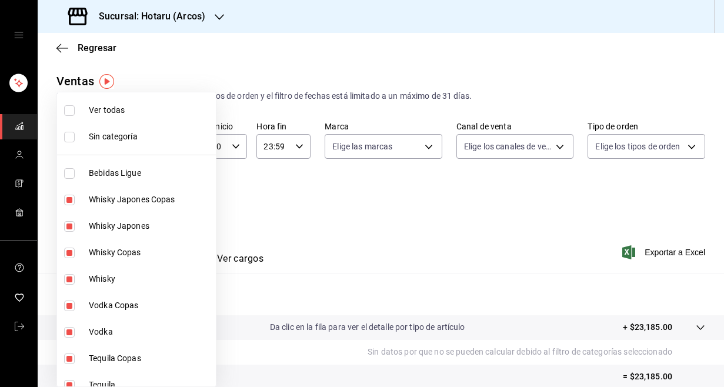
checkbox input "true"
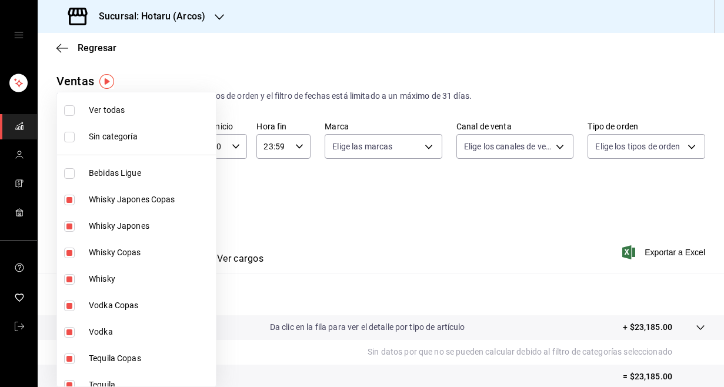
checkbox input "true"
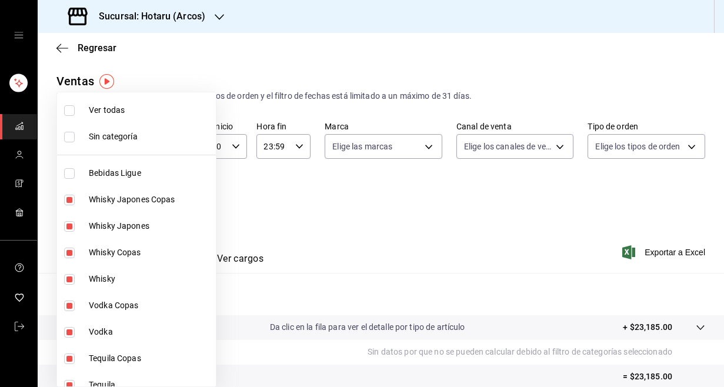
checkbox input "true"
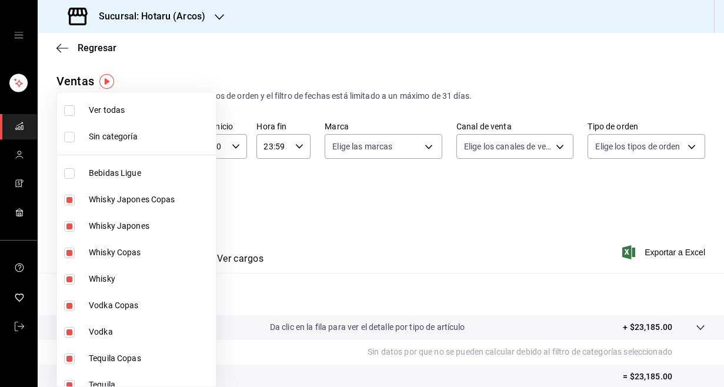
checkbox input "true"
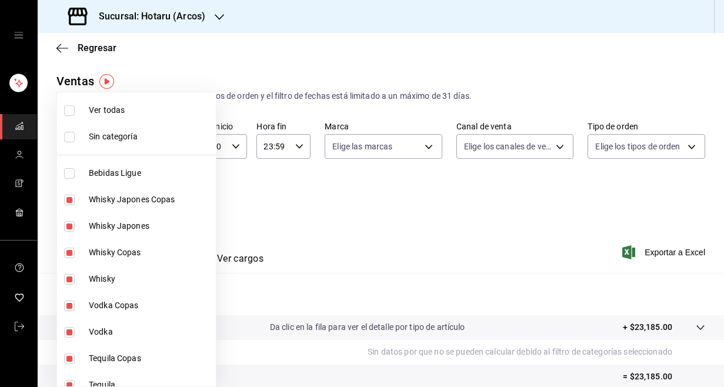
checkbox input "true"
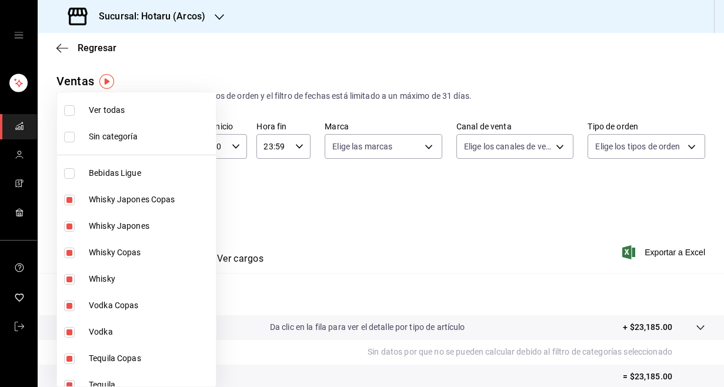
checkbox input "true"
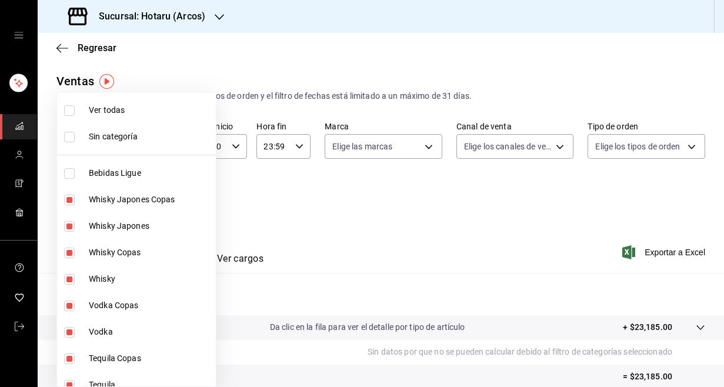
checkbox input "true"
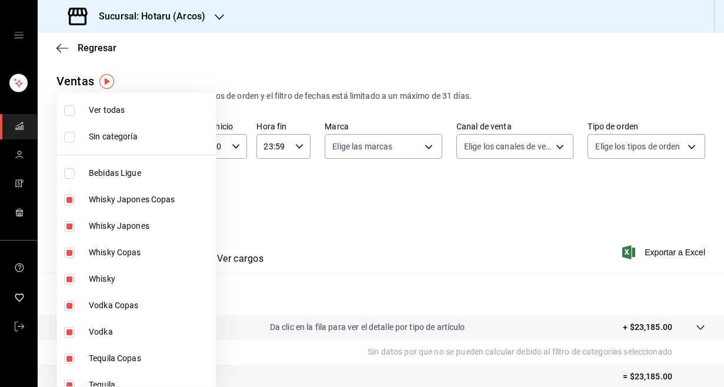
checkbox input "true"
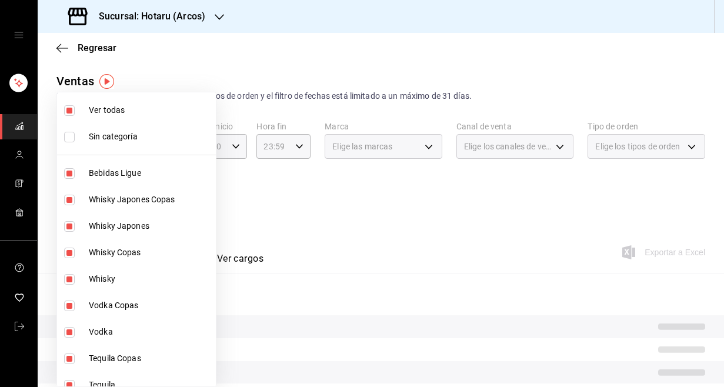
click at [71, 108] on input "checkbox" at bounding box center [69, 110] width 11 height 11
checkbox input "false"
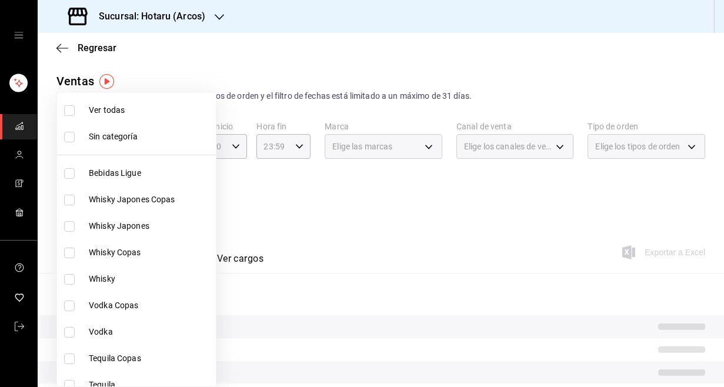
checkbox input "false"
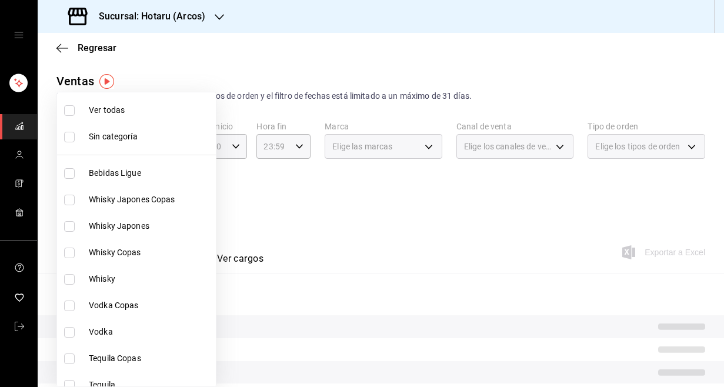
checkbox input "false"
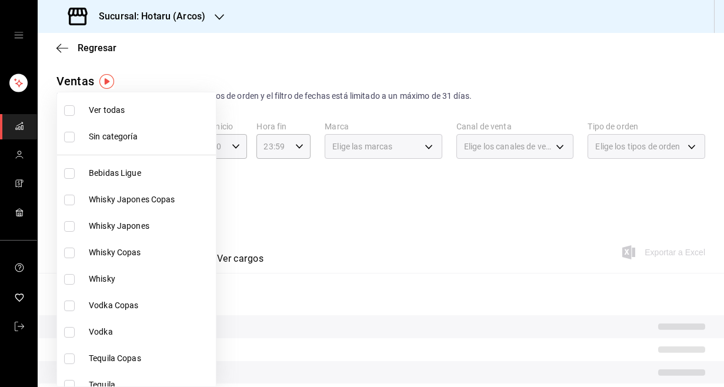
checkbox input "false"
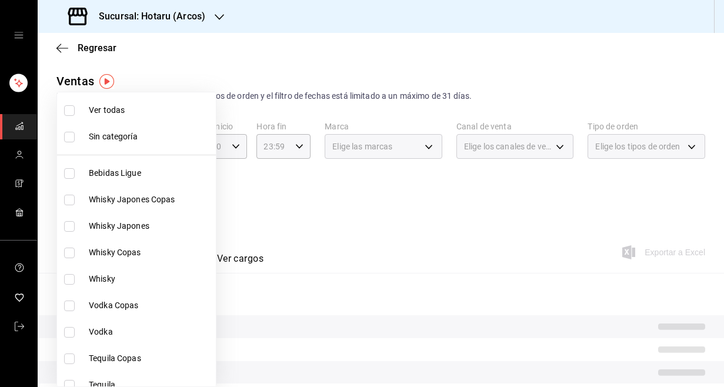
checkbox input "false"
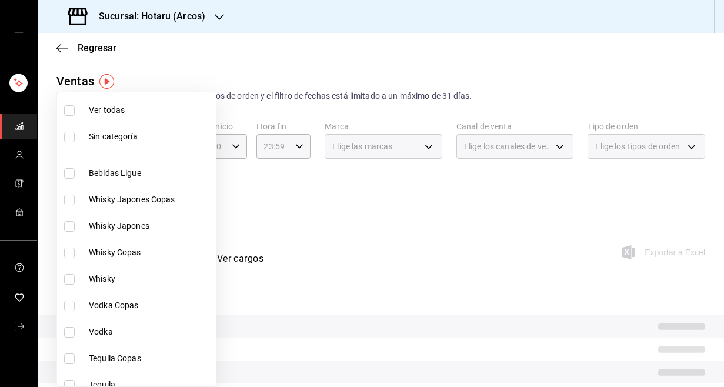
checkbox input "false"
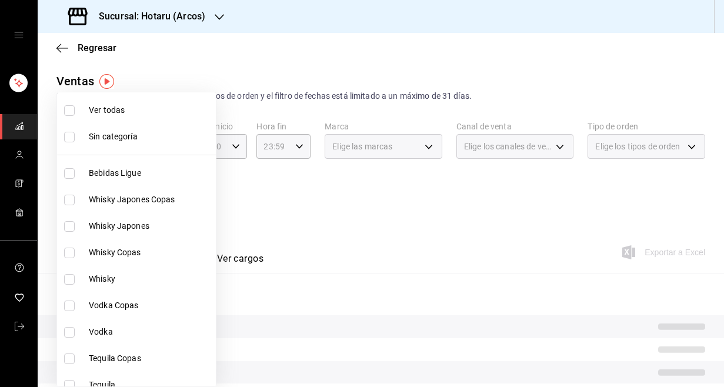
checkbox input "false"
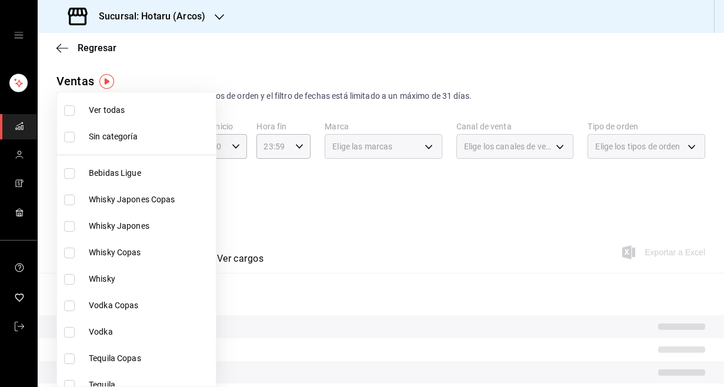
checkbox input "false"
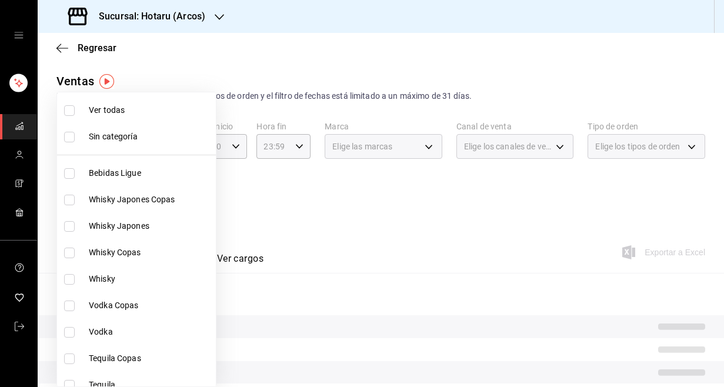
checkbox input "false"
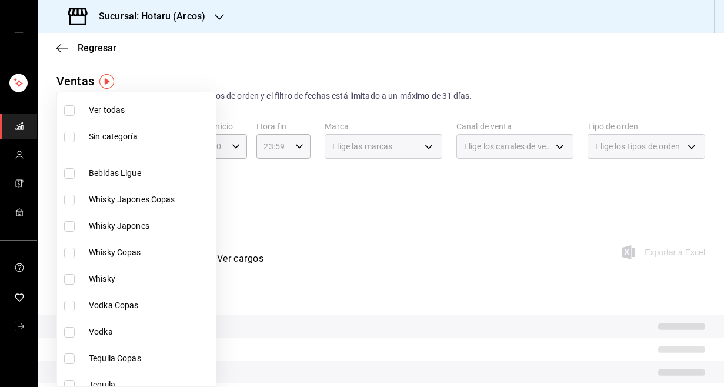
checkbox input "false"
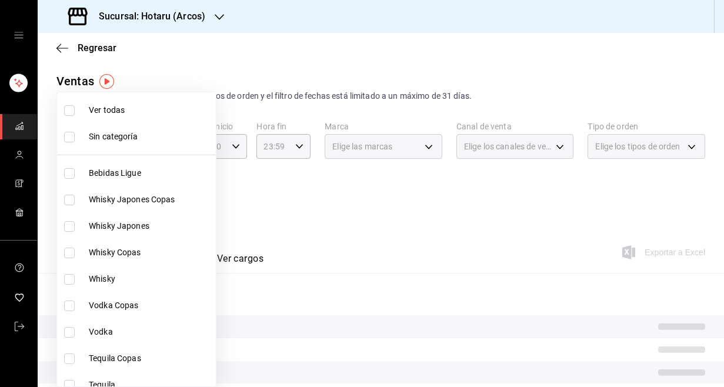
checkbox input "false"
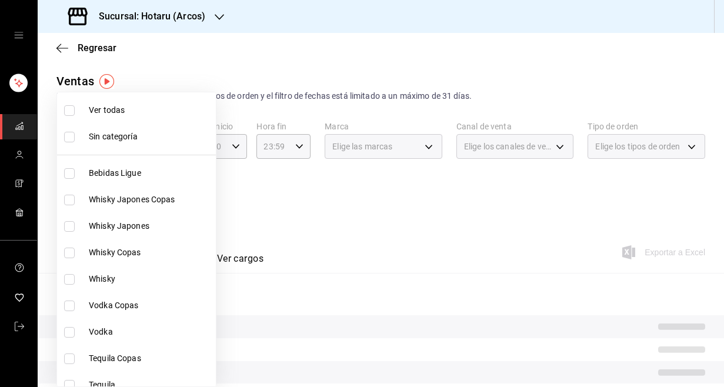
checkbox input "false"
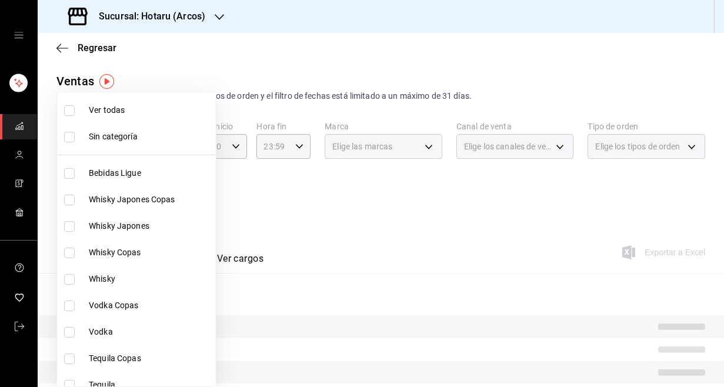
checkbox input "false"
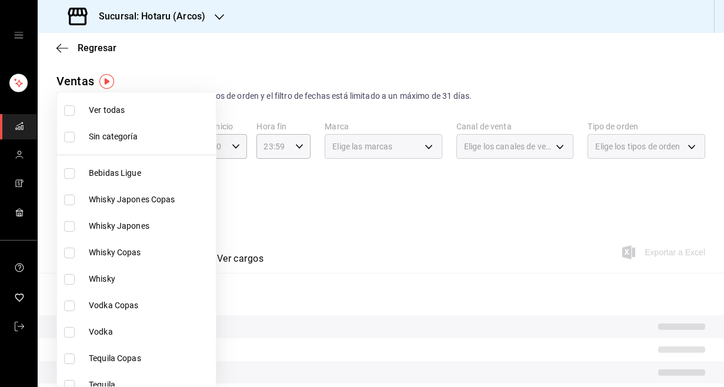
checkbox input "false"
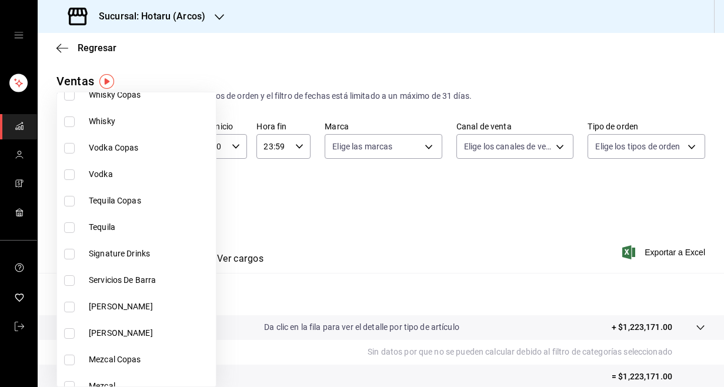
scroll to position [167, 0]
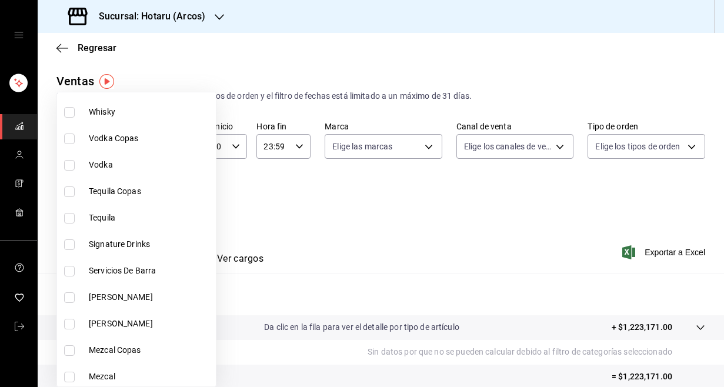
click at [98, 249] on span "Signature Drinks" at bounding box center [150, 244] width 122 height 12
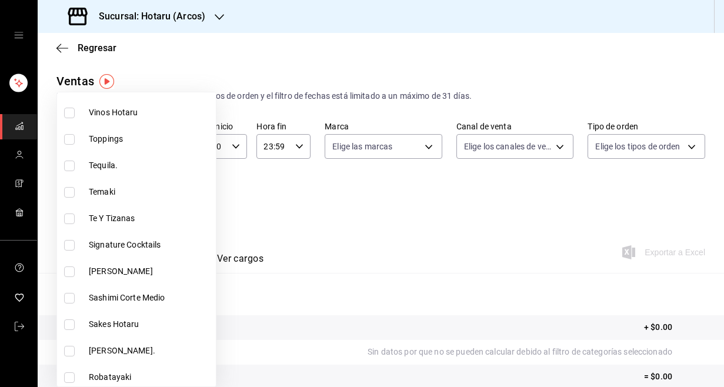
scroll to position [1363, 0]
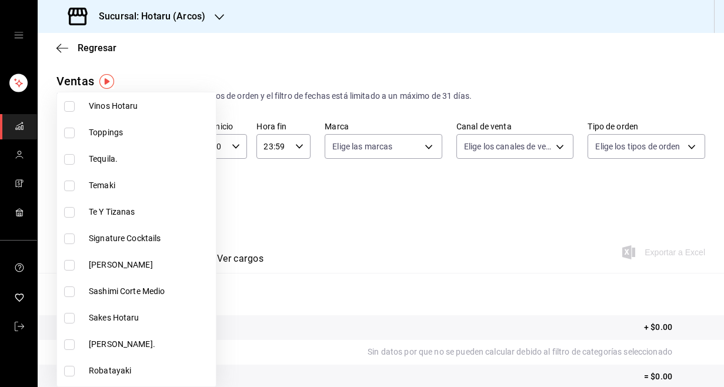
click at [103, 240] on span "Signature Cocktails" at bounding box center [150, 238] width 122 height 12
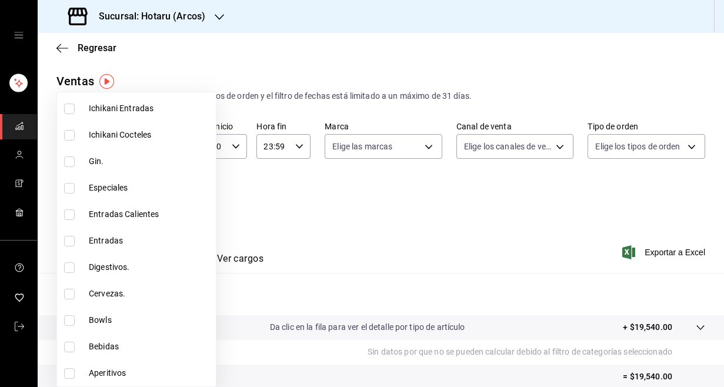
scroll to position [1916, 0]
click at [77, 373] on label at bounding box center [71, 373] width 15 height 11
click at [75, 373] on input "checkbox" at bounding box center [69, 373] width 11 height 11
click at [534, 188] on div at bounding box center [362, 193] width 724 height 387
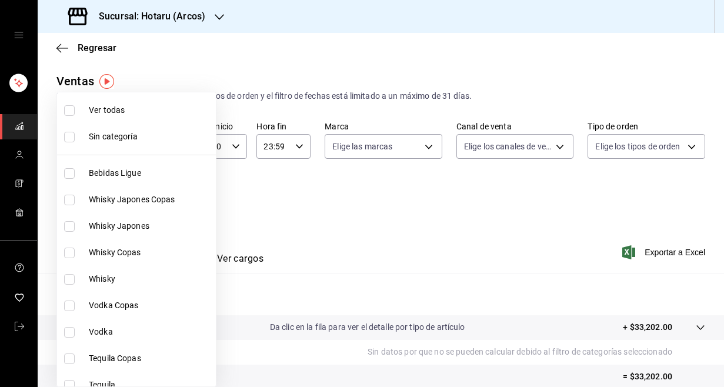
click at [166, 200] on body "Sucursal: Hotaru (Arcos) Regresar Ventas Los artículos listados no incluyen des…" at bounding box center [362, 193] width 724 height 387
click at [69, 108] on input "checkbox" at bounding box center [69, 110] width 11 height 11
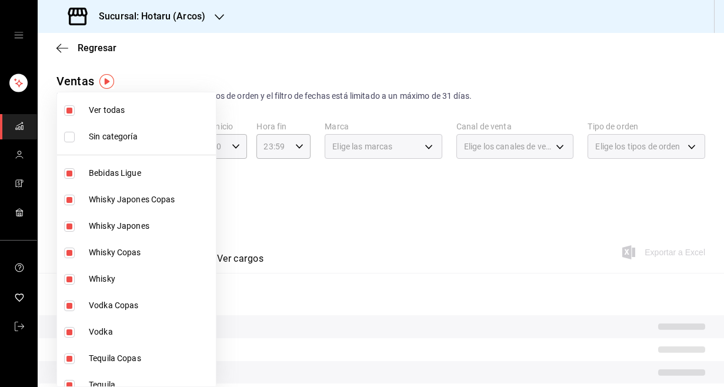
click at [69, 108] on input "checkbox" at bounding box center [69, 110] width 11 height 11
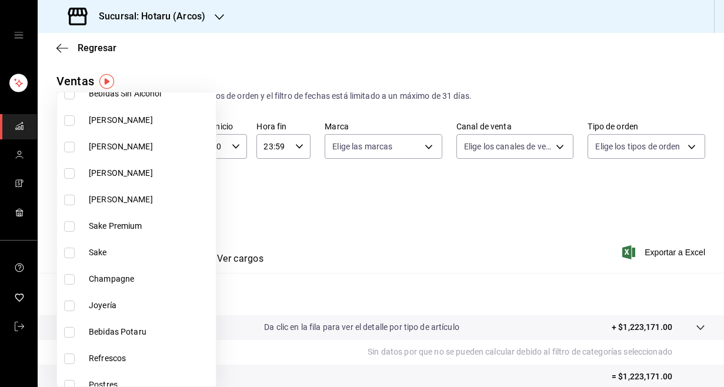
scroll to position [662, 0]
click at [65, 249] on input "checkbox" at bounding box center [69, 252] width 11 height 11
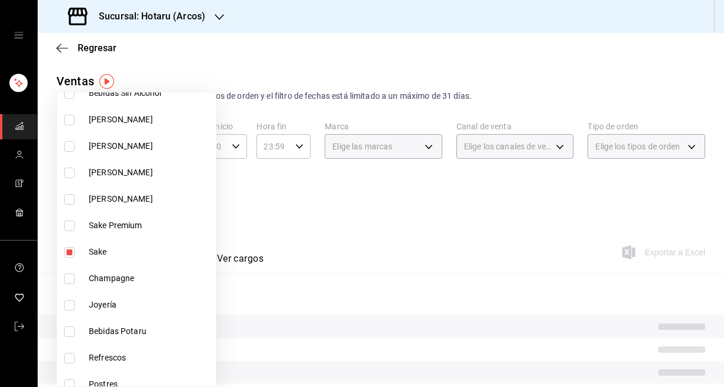
click at [68, 229] on input "checkbox" at bounding box center [69, 225] width 11 height 11
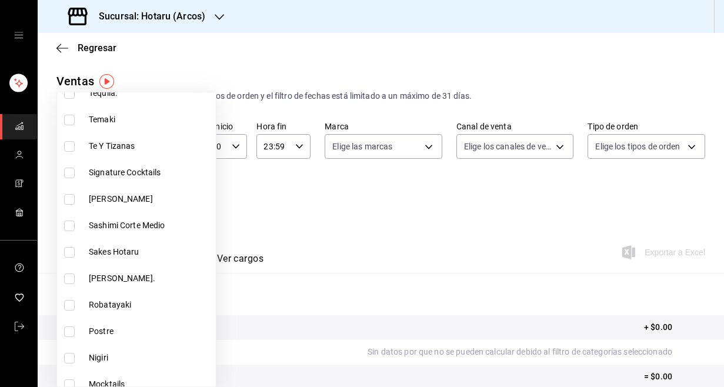
scroll to position [1434, 0]
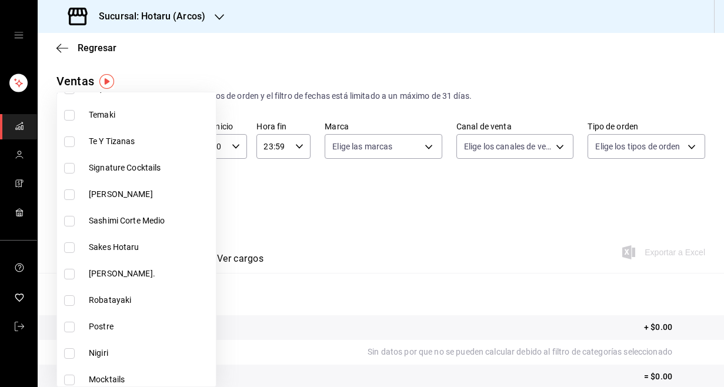
click at [70, 249] on input "checkbox" at bounding box center [69, 247] width 11 height 11
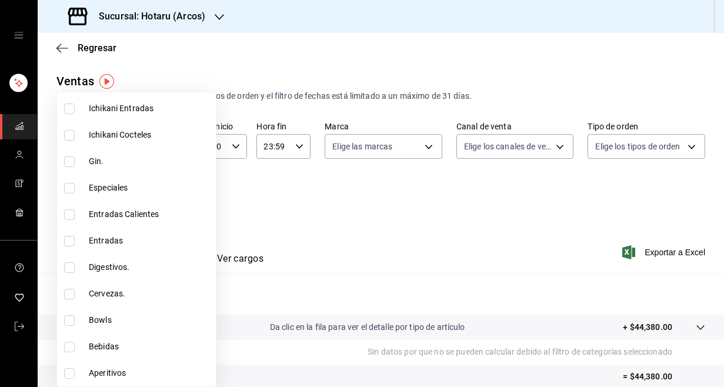
scroll to position [1916, 0]
click at [427, 225] on div at bounding box center [362, 193] width 724 height 387
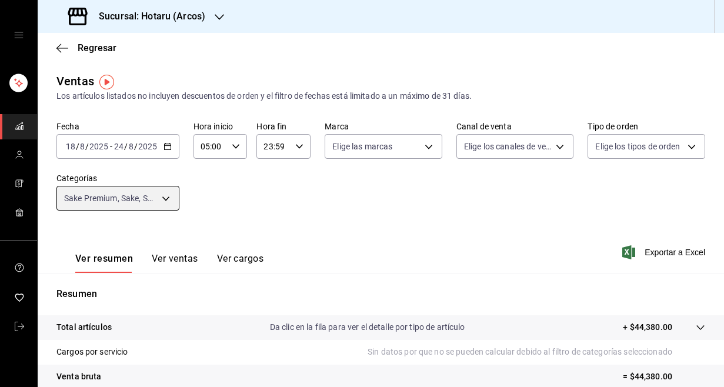
scroll to position [0, 0]
click at [171, 201] on body "Sucursal: Hotaru (Arcos) Regresar Ventas Los artículos listados no incluyen des…" at bounding box center [362, 193] width 724 height 387
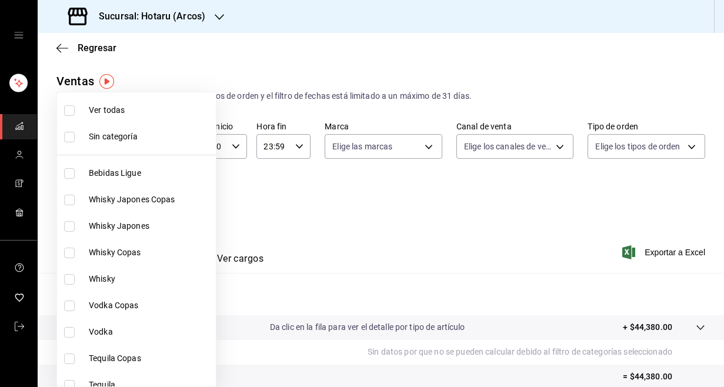
click at [65, 116] on li "Ver todas" at bounding box center [136, 110] width 159 height 26
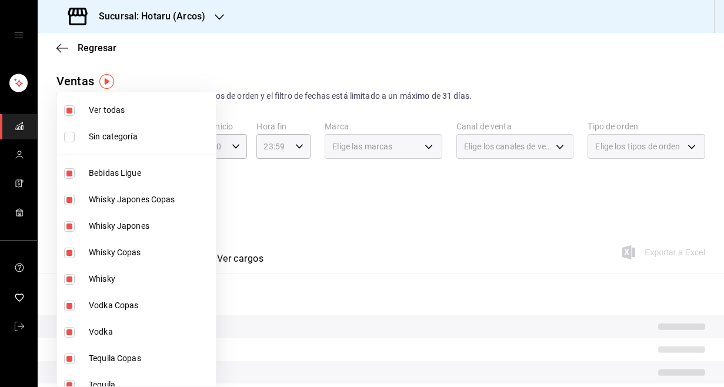
click at [66, 115] on input "checkbox" at bounding box center [69, 110] width 11 height 11
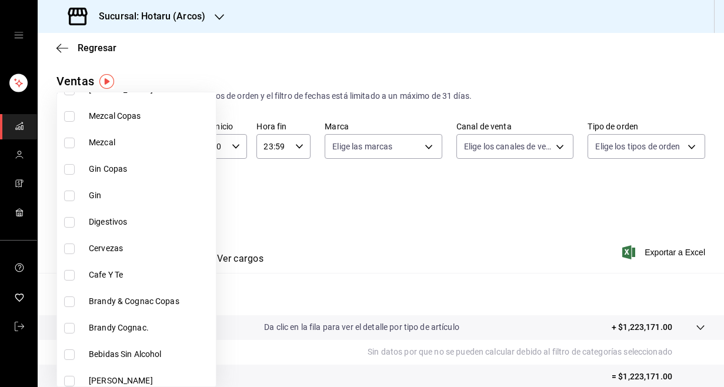
scroll to position [403, 0]
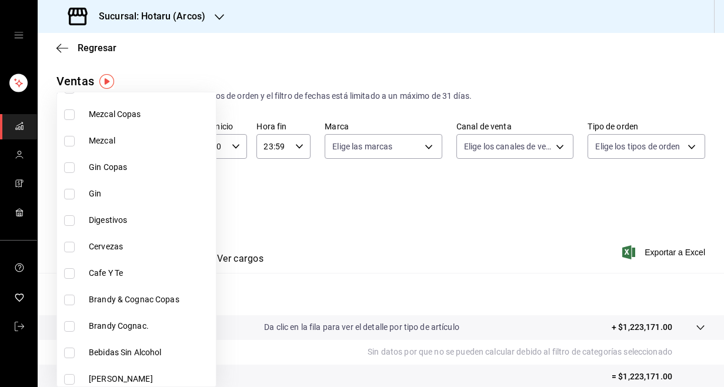
click at [69, 238] on li "Cervezas" at bounding box center [136, 246] width 159 height 26
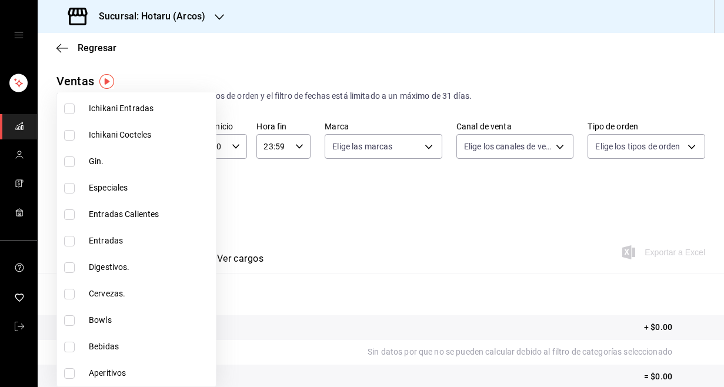
scroll to position [1916, 0]
click at [71, 293] on input "checkbox" at bounding box center [69, 294] width 11 height 11
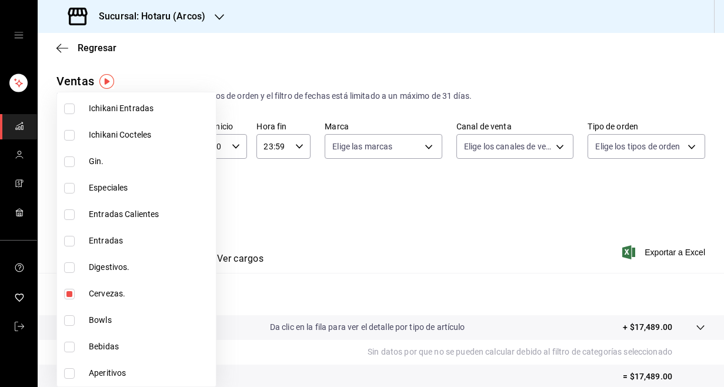
click at [424, 240] on div at bounding box center [362, 193] width 724 height 387
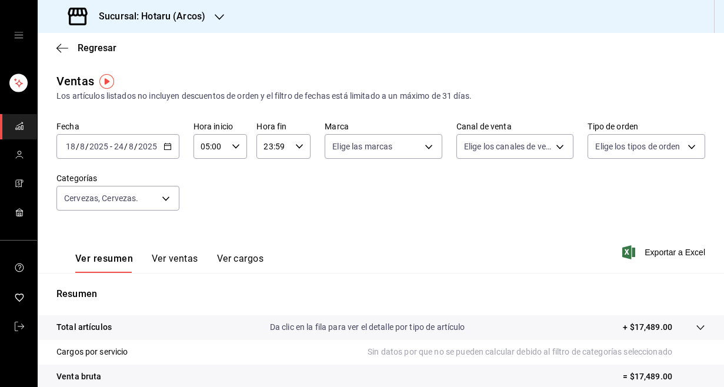
click at [424, 240] on div "Ver resumen Ver ventas Ver cargos Exportar a Excel" at bounding box center [381, 249] width 686 height 48
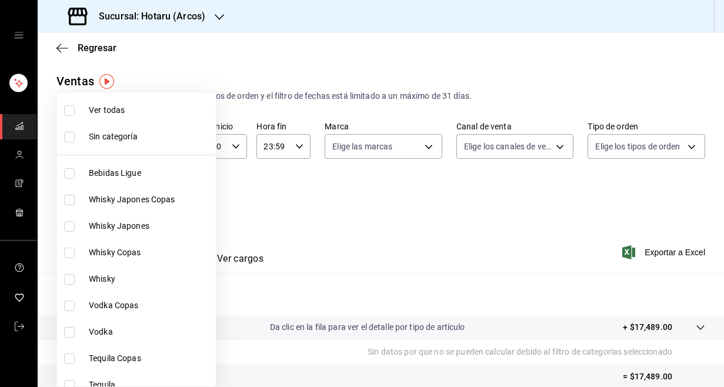
click at [173, 199] on body "Sucursal: Hotaru (Arcos) Regresar Ventas Los artículos listados no incluyen des…" at bounding box center [362, 193] width 724 height 387
click at [69, 113] on input "checkbox" at bounding box center [69, 110] width 11 height 11
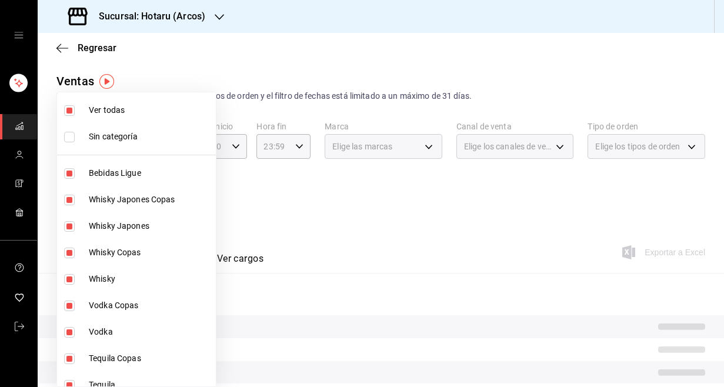
click at [69, 113] on input "checkbox" at bounding box center [69, 110] width 11 height 11
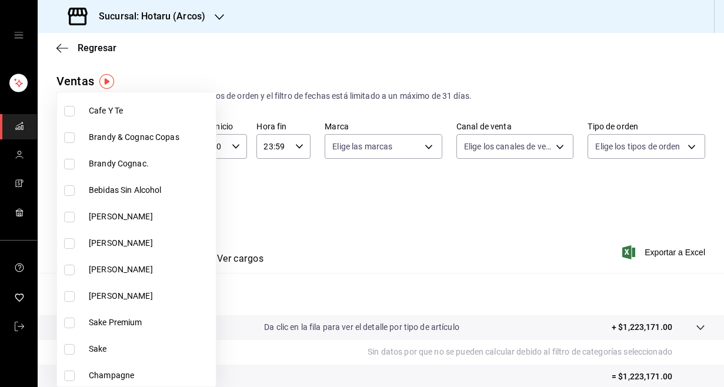
scroll to position [567, 0]
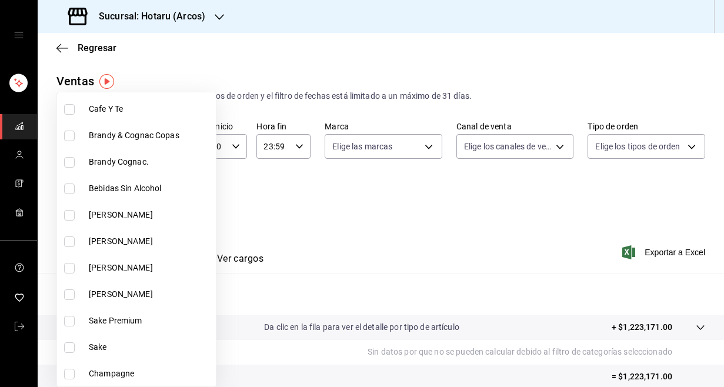
click at [66, 212] on input "checkbox" at bounding box center [69, 215] width 11 height 11
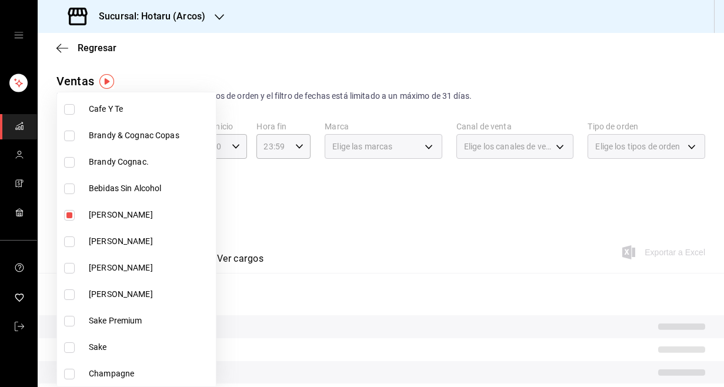
click at [71, 242] on input "checkbox" at bounding box center [69, 241] width 11 height 11
click at [73, 278] on li "[PERSON_NAME]" at bounding box center [136, 268] width 159 height 26
click at [73, 294] on input "checkbox" at bounding box center [69, 294] width 11 height 11
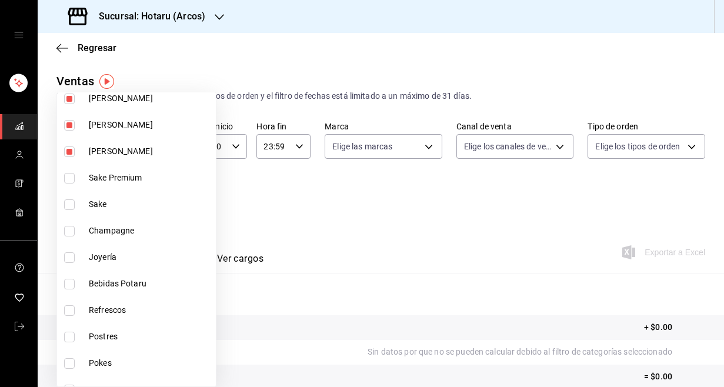
scroll to position [712, 0]
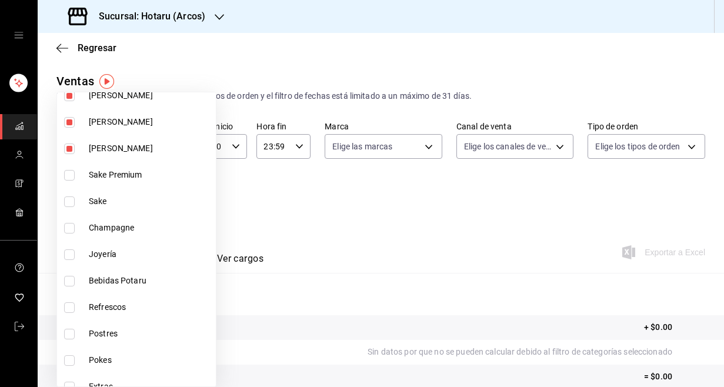
click at [70, 227] on input "checkbox" at bounding box center [69, 228] width 11 height 11
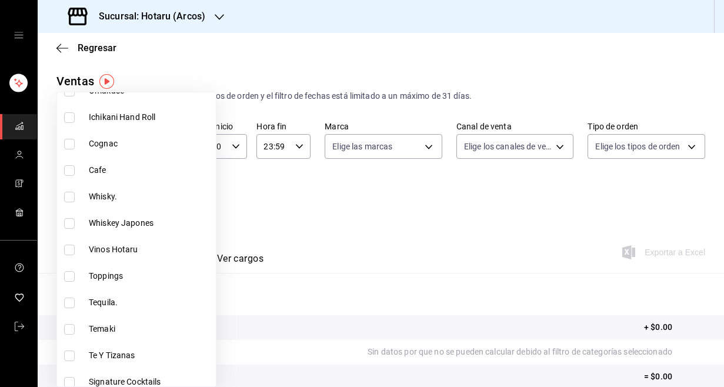
scroll to position [1237, 0]
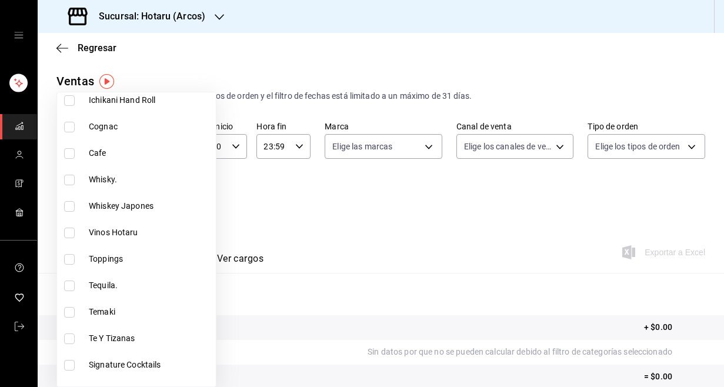
click at [72, 233] on input "checkbox" at bounding box center [69, 232] width 11 height 11
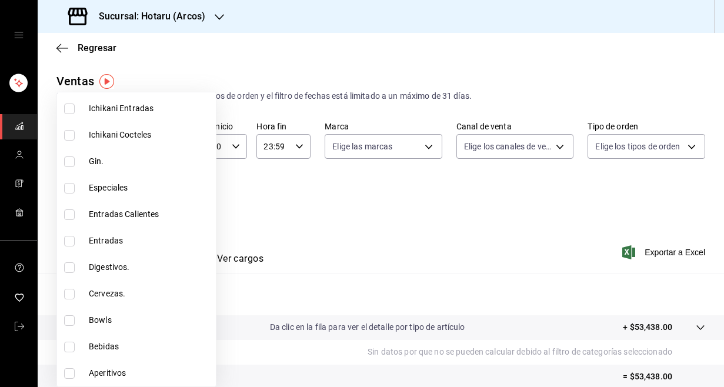
scroll to position [1916, 0]
click at [361, 228] on div at bounding box center [362, 193] width 724 height 387
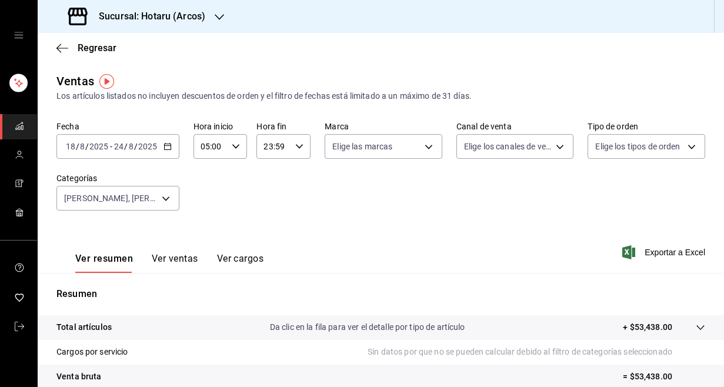
click at [361, 228] on div "Ver resumen Ver ventas Ver cargos Exportar a Excel" at bounding box center [381, 249] width 686 height 48
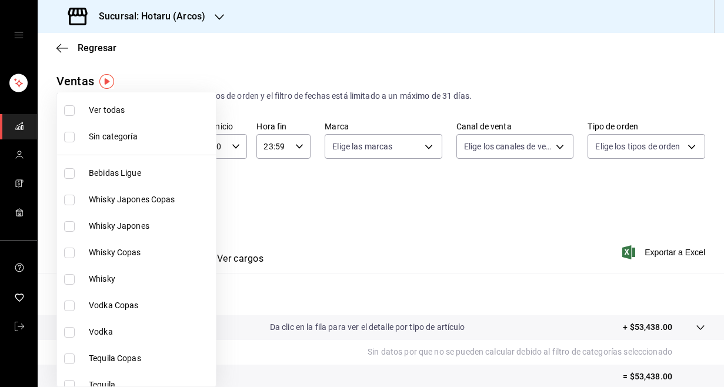
click at [167, 195] on body "Sucursal: Hotaru (Arcos) Regresar Ventas Los artículos listados no incluyen des…" at bounding box center [362, 193] width 724 height 387
click at [68, 112] on input "checkbox" at bounding box center [69, 110] width 11 height 11
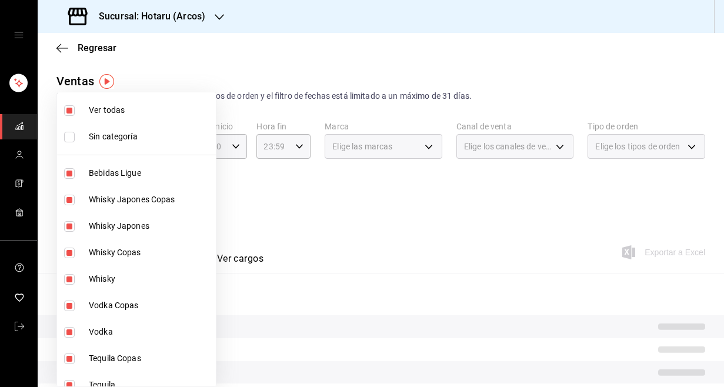
click at [68, 112] on input "checkbox" at bounding box center [69, 110] width 11 height 11
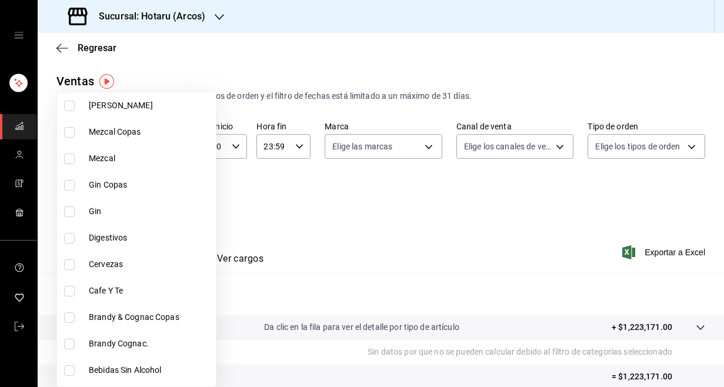
scroll to position [414, 0]
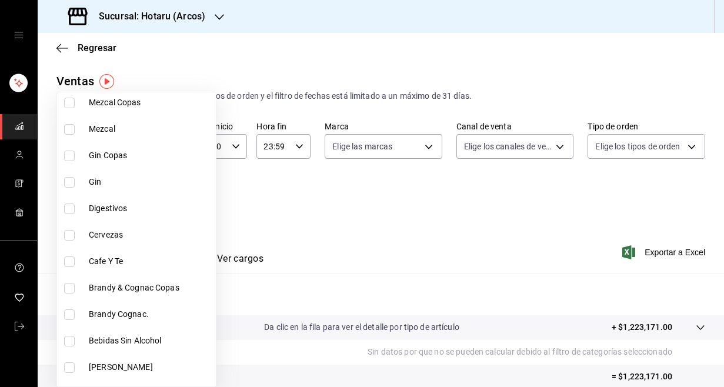
click at [66, 264] on input "checkbox" at bounding box center [69, 261] width 11 height 11
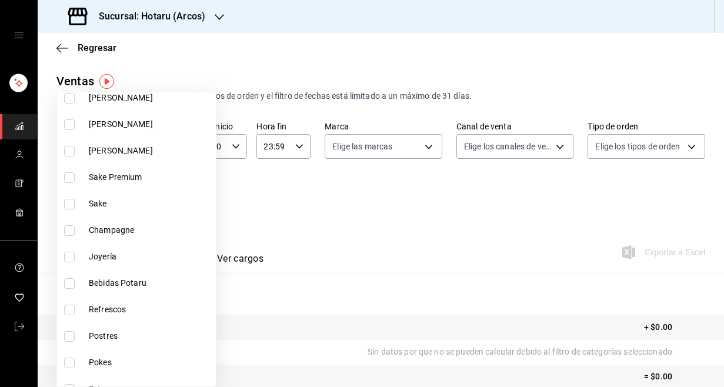
scroll to position [737, 0]
click at [69, 276] on li "Refrescos" at bounding box center [136, 282] width 159 height 26
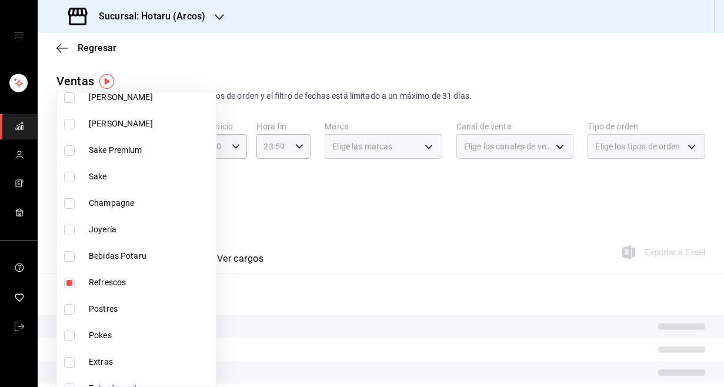
click at [69, 257] on input "checkbox" at bounding box center [69, 256] width 11 height 11
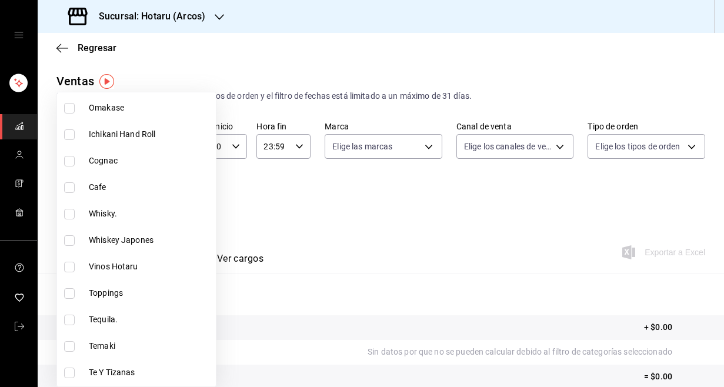
scroll to position [1203, 0]
click at [67, 185] on input "checkbox" at bounding box center [69, 187] width 11 height 11
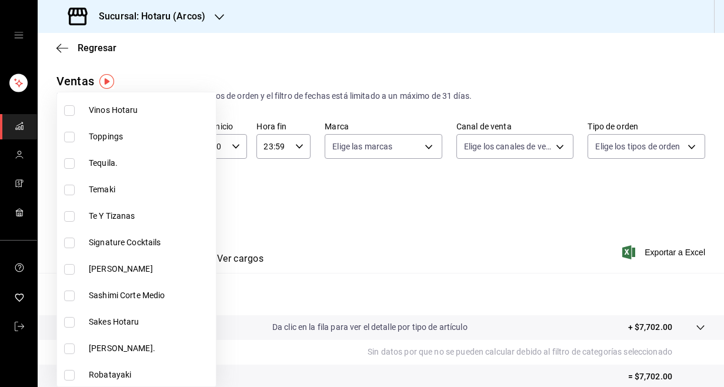
scroll to position [1360, 0]
click at [84, 215] on li "Te Y Tizanas" at bounding box center [136, 215] width 159 height 26
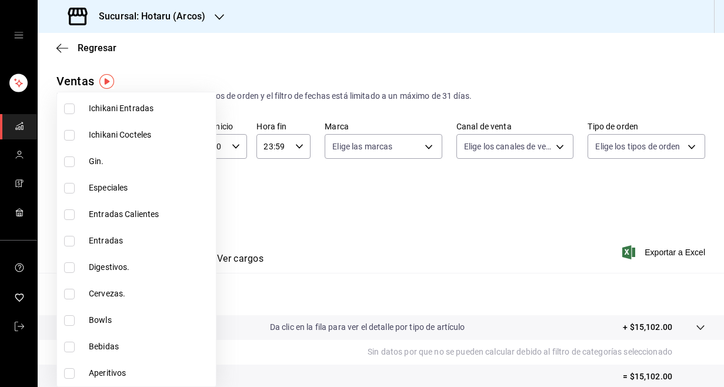
scroll to position [1916, 0]
click at [77, 344] on label at bounding box center [71, 346] width 15 height 11
click at [75, 344] on input "checkbox" at bounding box center [69, 346] width 11 height 11
click at [69, 347] on input "checkbox" at bounding box center [69, 346] width 11 height 11
click at [332, 258] on div at bounding box center [362, 193] width 724 height 387
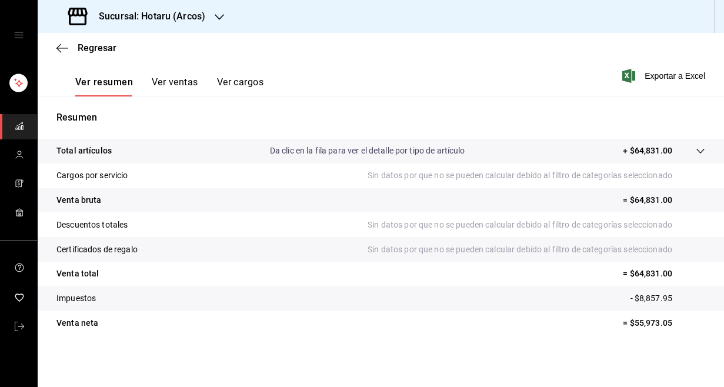
click at [381, 84] on div "Ver resumen Ver ventas Ver cargos Exportar a Excel" at bounding box center [381, 72] width 686 height 48
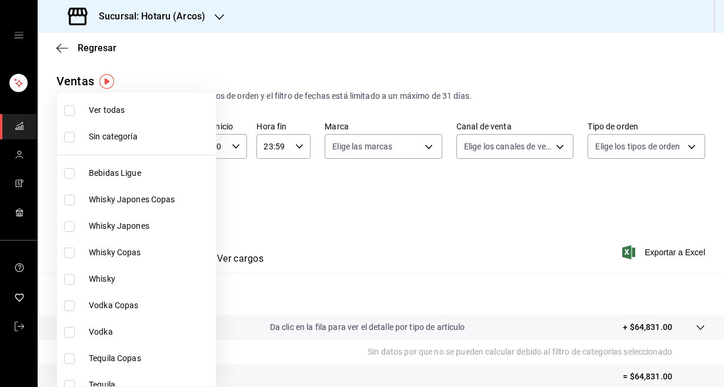
click at [160, 197] on body "Sucursal: Hotaru (Arcos) Regresar Ventas Los artículos listados no incluyen des…" at bounding box center [362, 193] width 724 height 387
click at [71, 103] on li "Ver todas" at bounding box center [136, 110] width 159 height 26
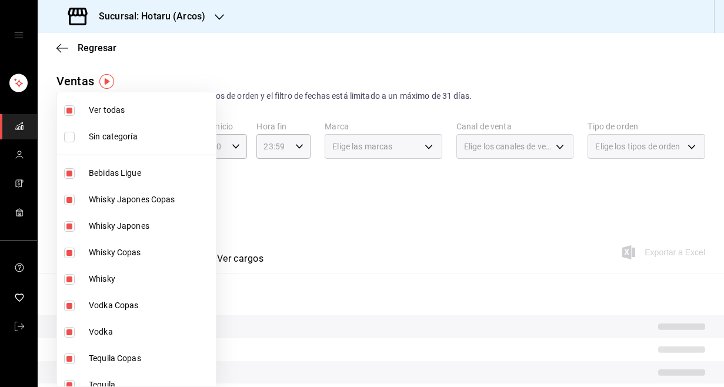
click at [71, 103] on li "Ver todas" at bounding box center [136, 110] width 159 height 26
click at [267, 200] on div at bounding box center [362, 193] width 724 height 387
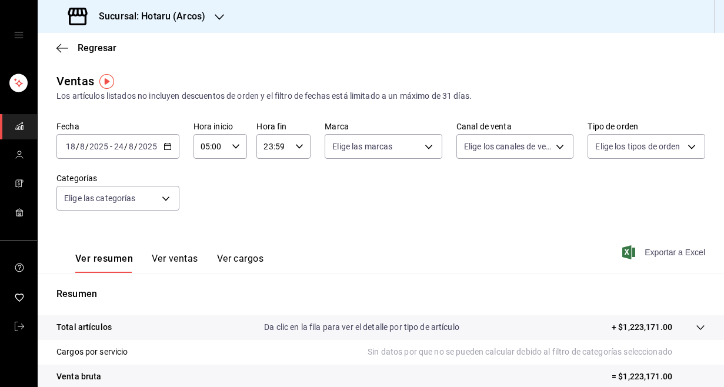
click at [660, 249] on span "Exportar a Excel" at bounding box center [664, 252] width 81 height 14
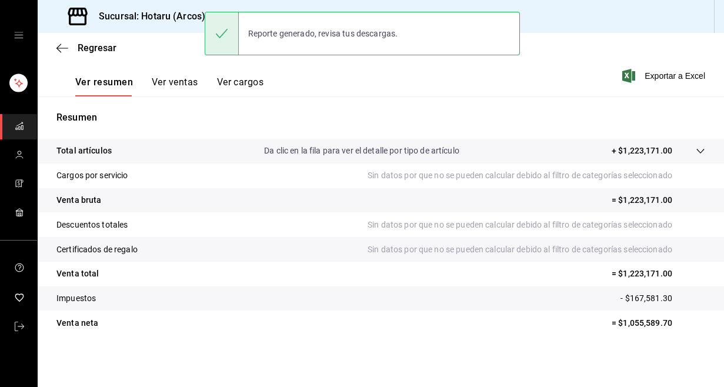
scroll to position [176, 0]
